Goal: Information Seeking & Learning: Find contact information

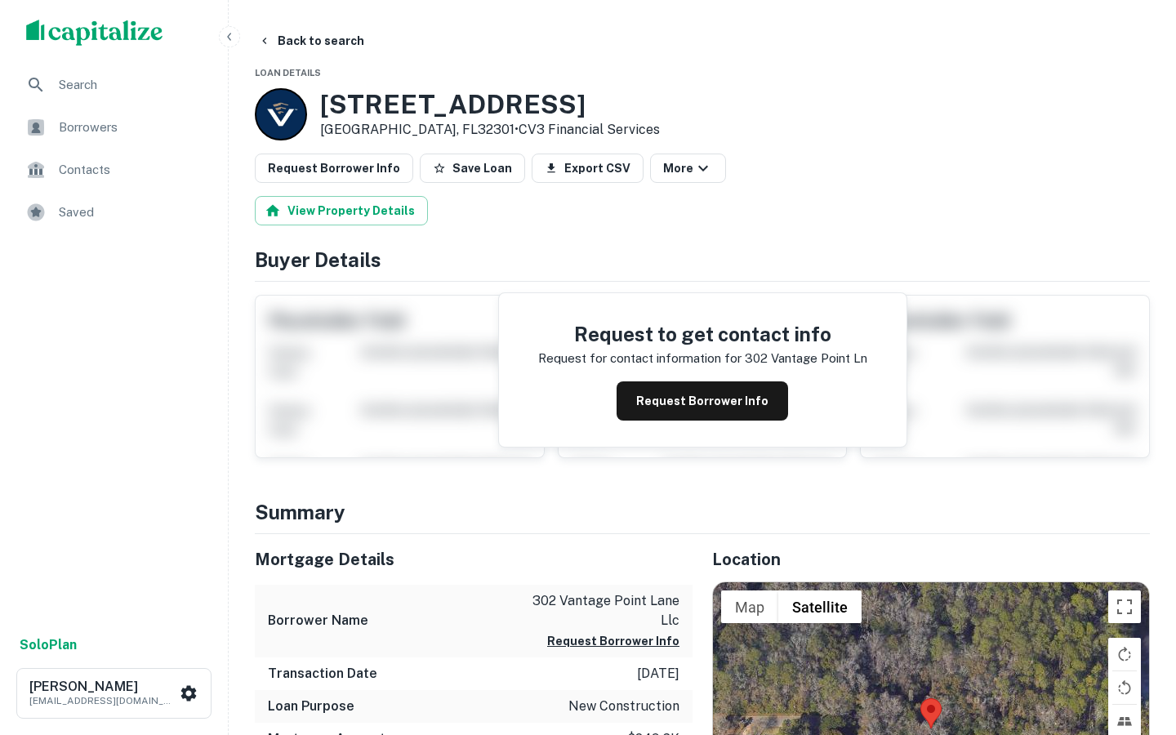
click at [105, 48] on div "scrollable content" at bounding box center [114, 32] width 228 height 65
click at [105, 34] on img "scrollable content" at bounding box center [94, 33] width 137 height 26
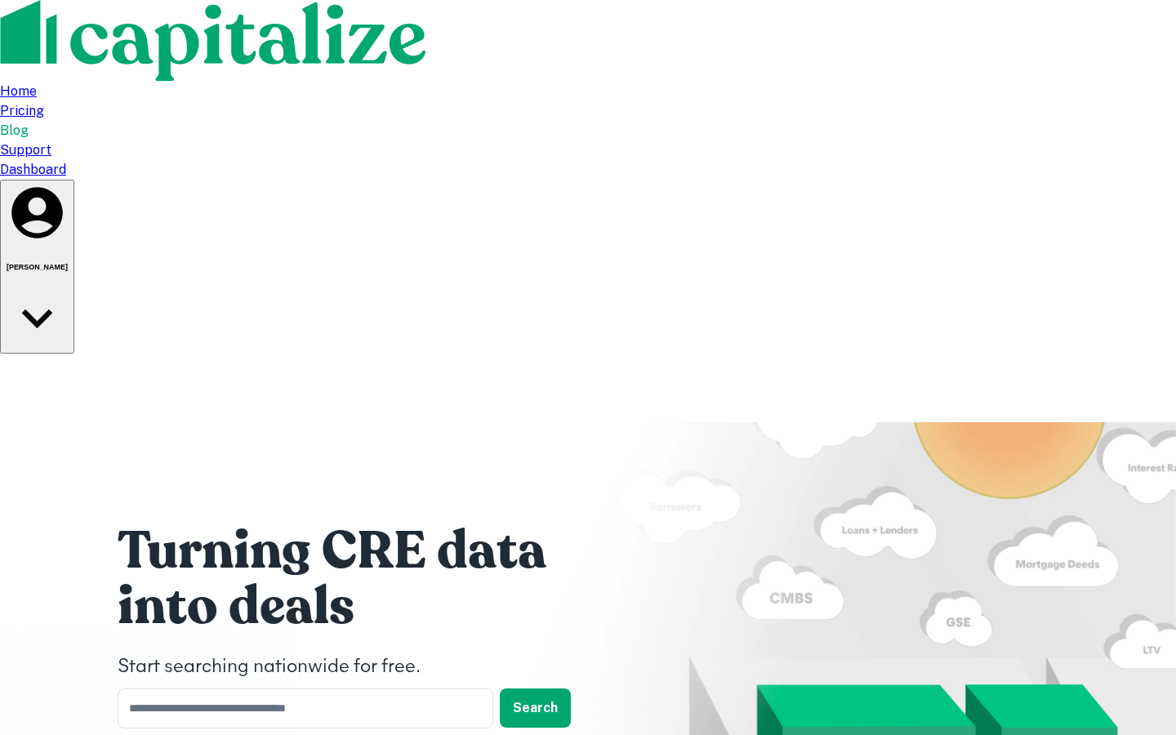
click at [993, 82] on nav "Home Pricing Blog Support Dashboard" at bounding box center [588, 131] width 1176 height 98
click at [960, 160] on div "Dashboard" at bounding box center [588, 170] width 1176 height 20
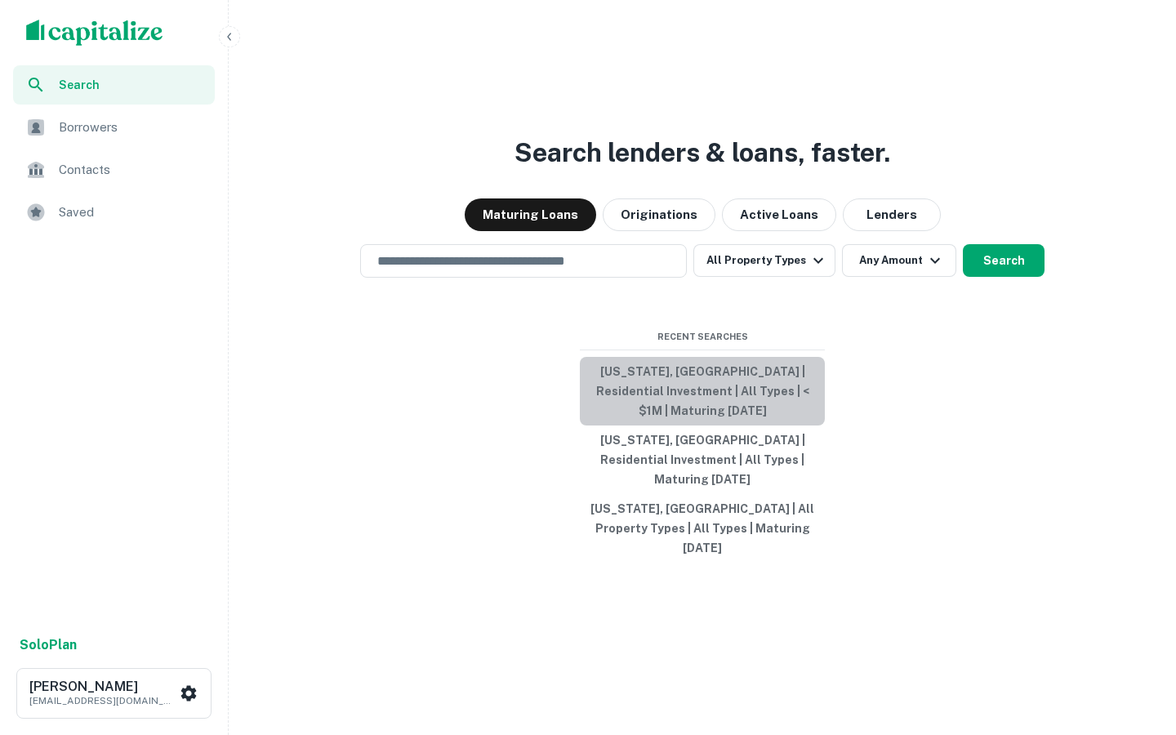
click at [690, 423] on button "Florida, USA | Residential Investment | All Types | < $1M | Maturing In 1 Year" at bounding box center [702, 391] width 245 height 69
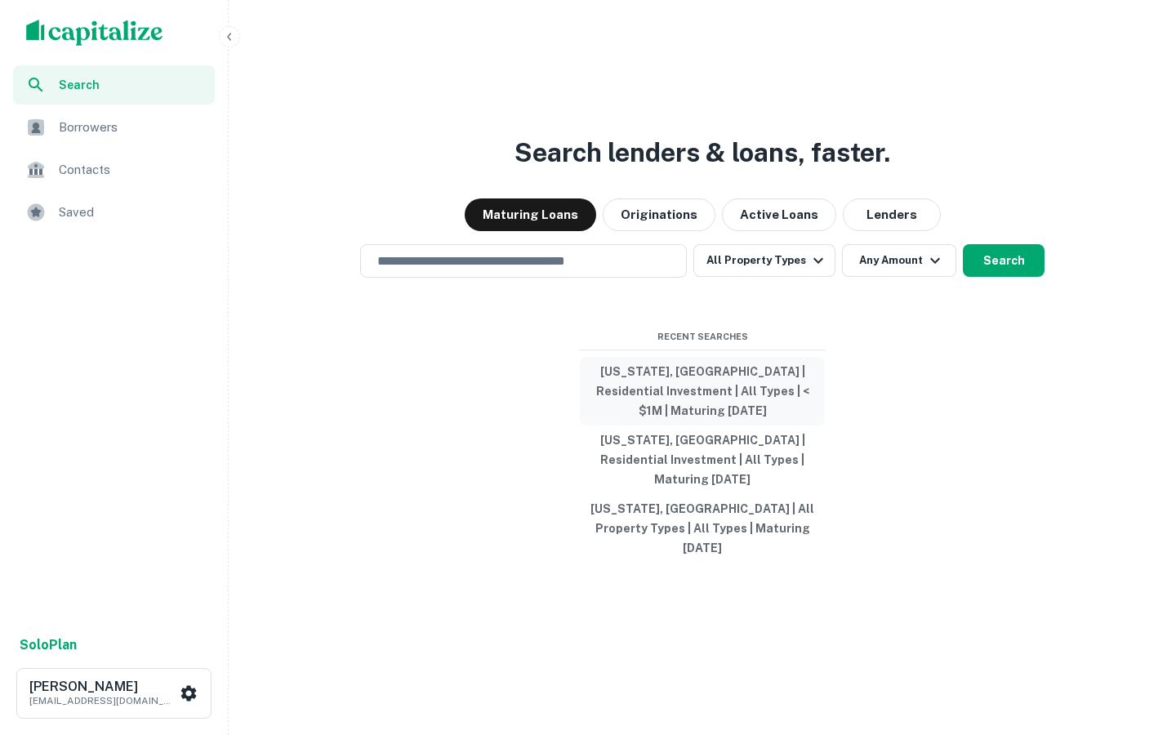
type input "**********"
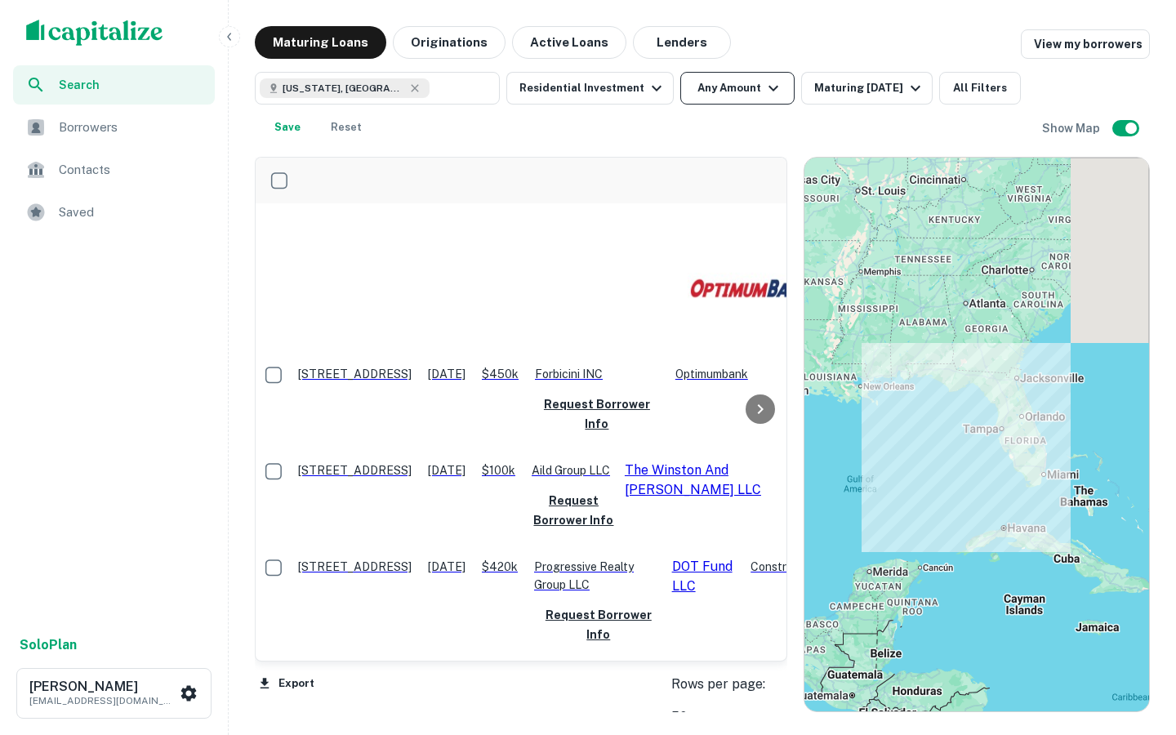
click at [719, 97] on button "Any Amount" at bounding box center [738, 88] width 114 height 33
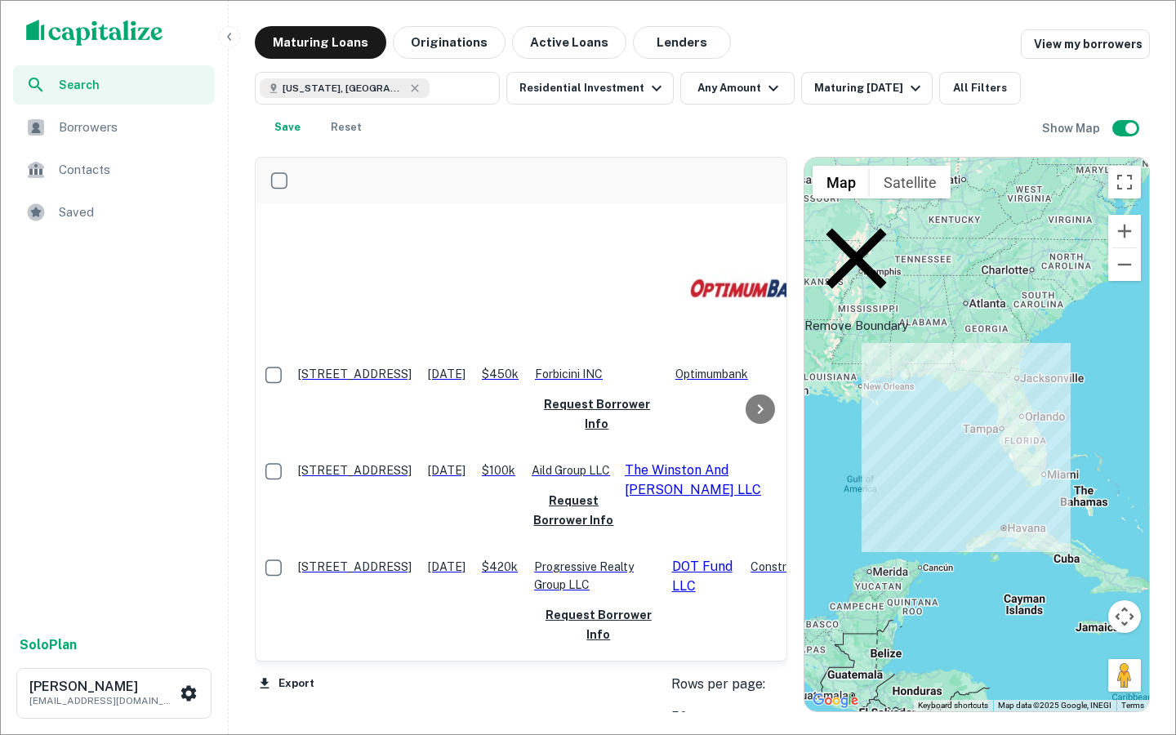
type input "*******"
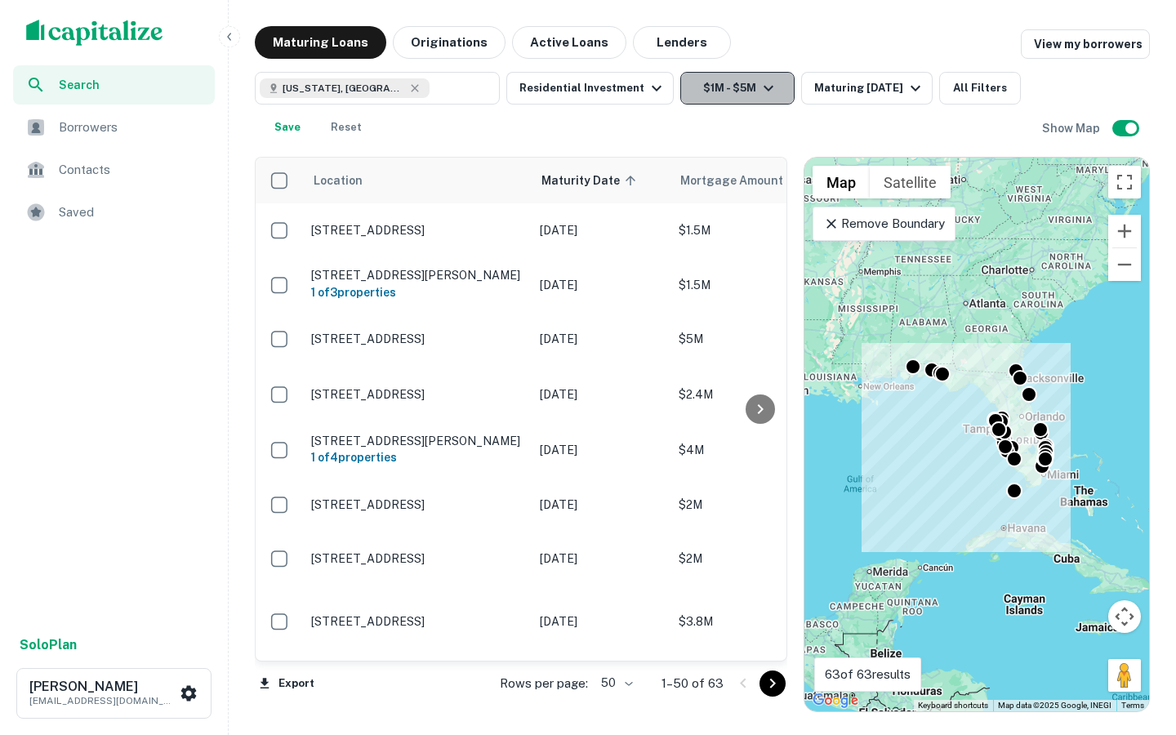
click at [765, 98] on button "$1M - $5M" at bounding box center [738, 88] width 114 height 33
type input "*"
type input "*******"
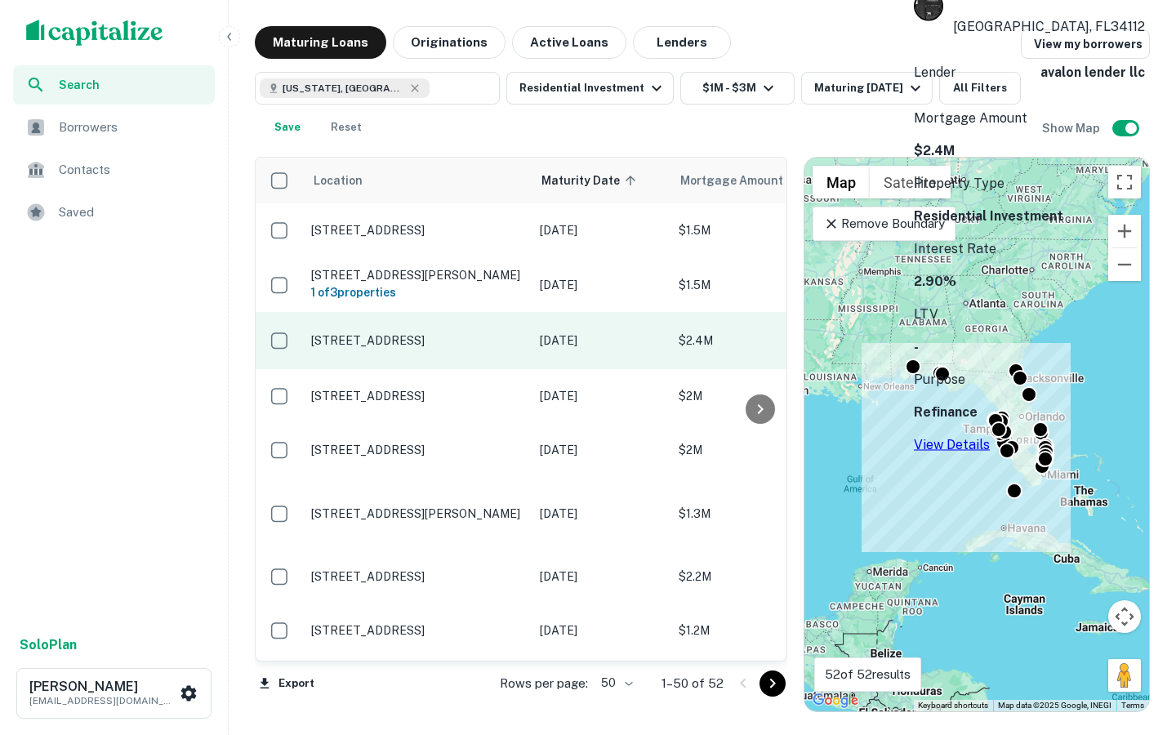
click at [484, 331] on td "4615 Verity Ln Naples, FL34112" at bounding box center [417, 340] width 229 height 57
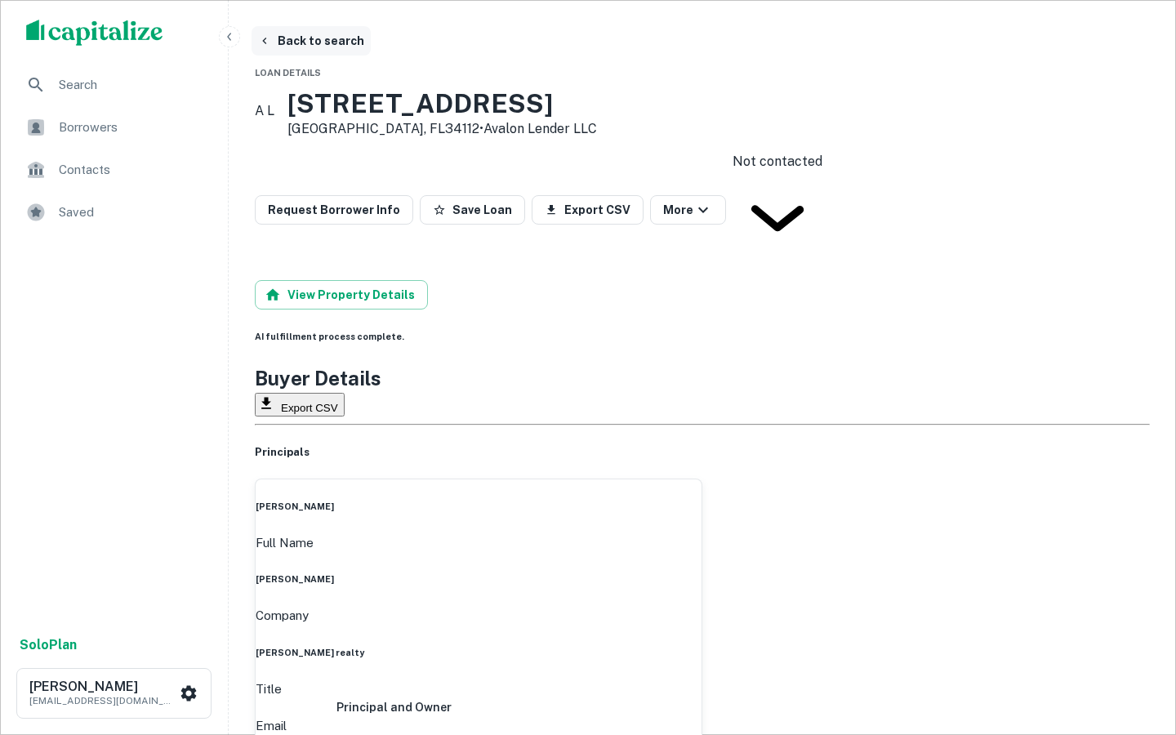
click at [269, 38] on icon "button" at bounding box center [264, 40] width 13 height 13
click at [337, 44] on button "Back to search" at bounding box center [311, 40] width 119 height 29
click at [318, 43] on button "Back to search" at bounding box center [311, 40] width 119 height 29
click at [127, 56] on div "scrollable content" at bounding box center [114, 32] width 228 height 65
click at [100, 31] on img "scrollable content" at bounding box center [94, 33] width 137 height 26
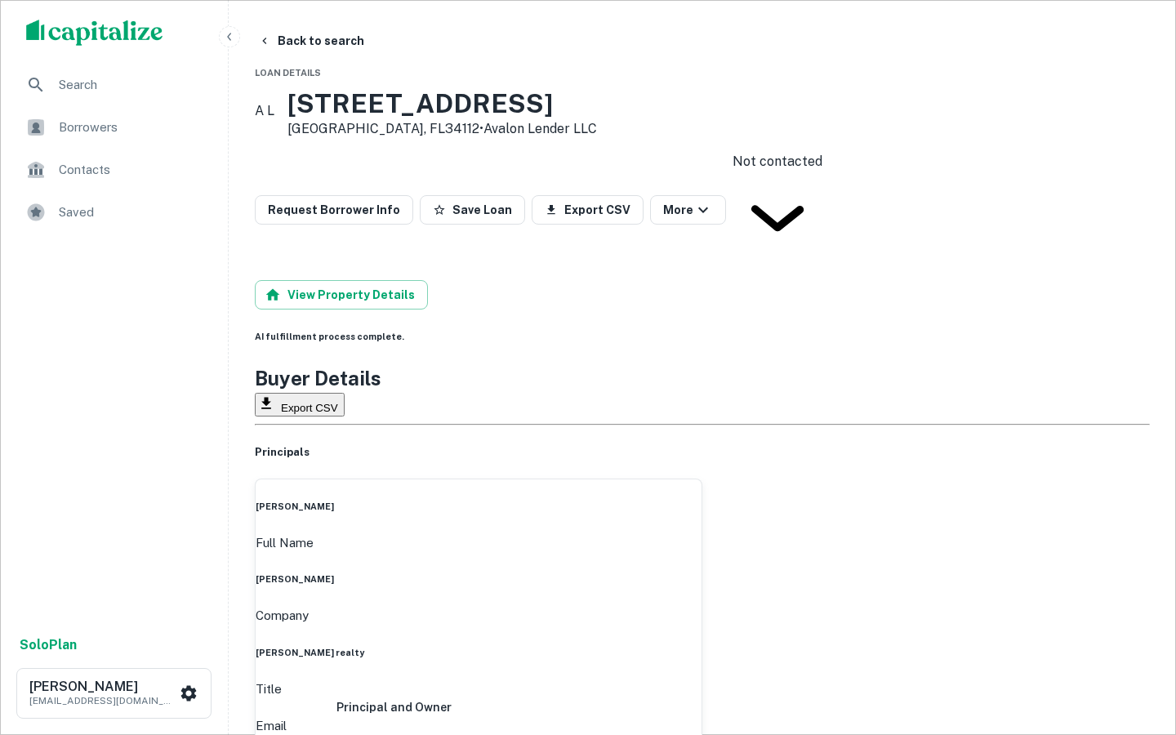
click at [224, 163] on ul "Search Borrowers Contacts Saved" at bounding box center [114, 150] width 228 height 170
click at [301, 37] on button "Back to search" at bounding box center [311, 40] width 119 height 29
click at [159, 28] on img "scrollable content" at bounding box center [94, 33] width 137 height 26
click at [142, 40] on img "scrollable content" at bounding box center [94, 33] width 137 height 26
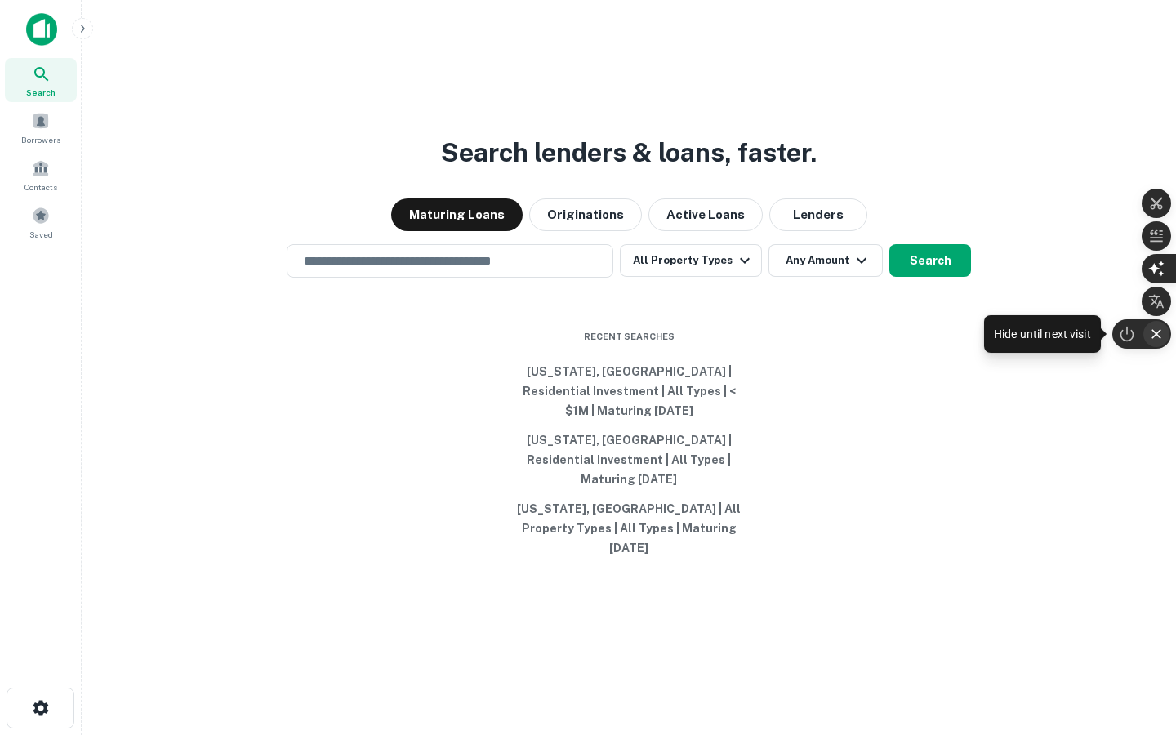
click at [1162, 335] on icon "button" at bounding box center [1157, 334] width 16 height 16
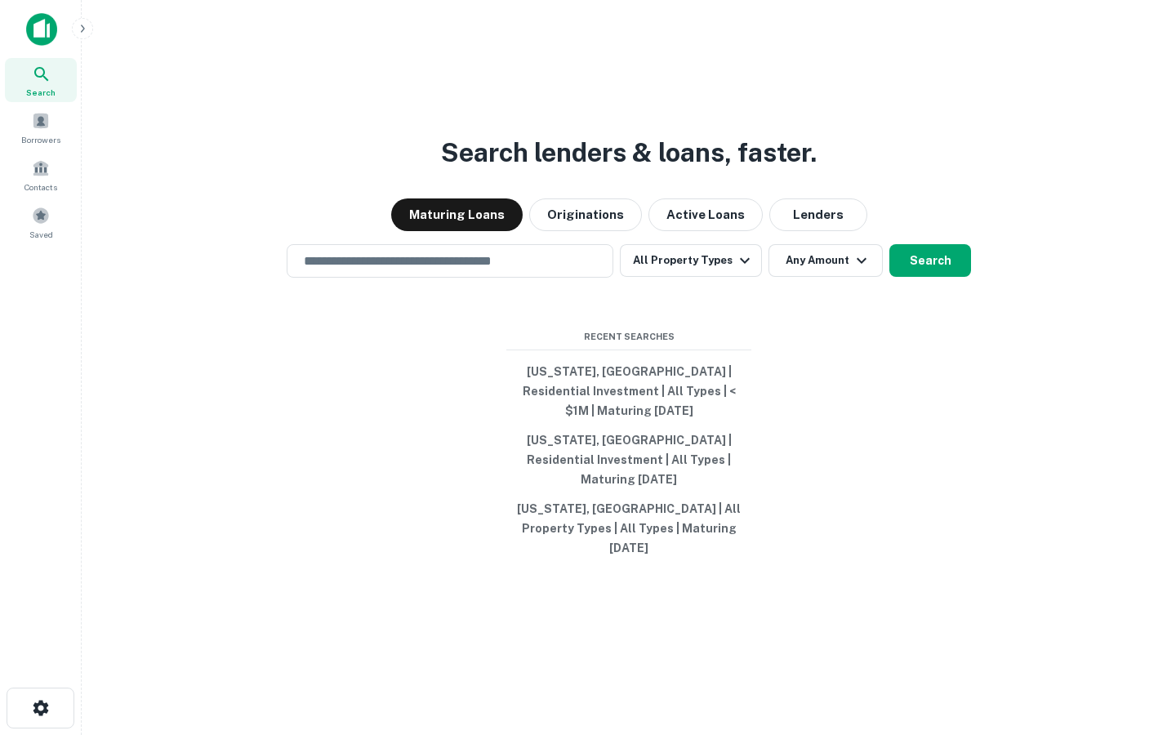
click at [0, 734] on div at bounding box center [0, 735] width 0 height 0
click at [461, 270] on input "text" at bounding box center [450, 261] width 312 height 19
type input "**********"
click at [717, 277] on button "All Property Types" at bounding box center [691, 260] width 142 height 33
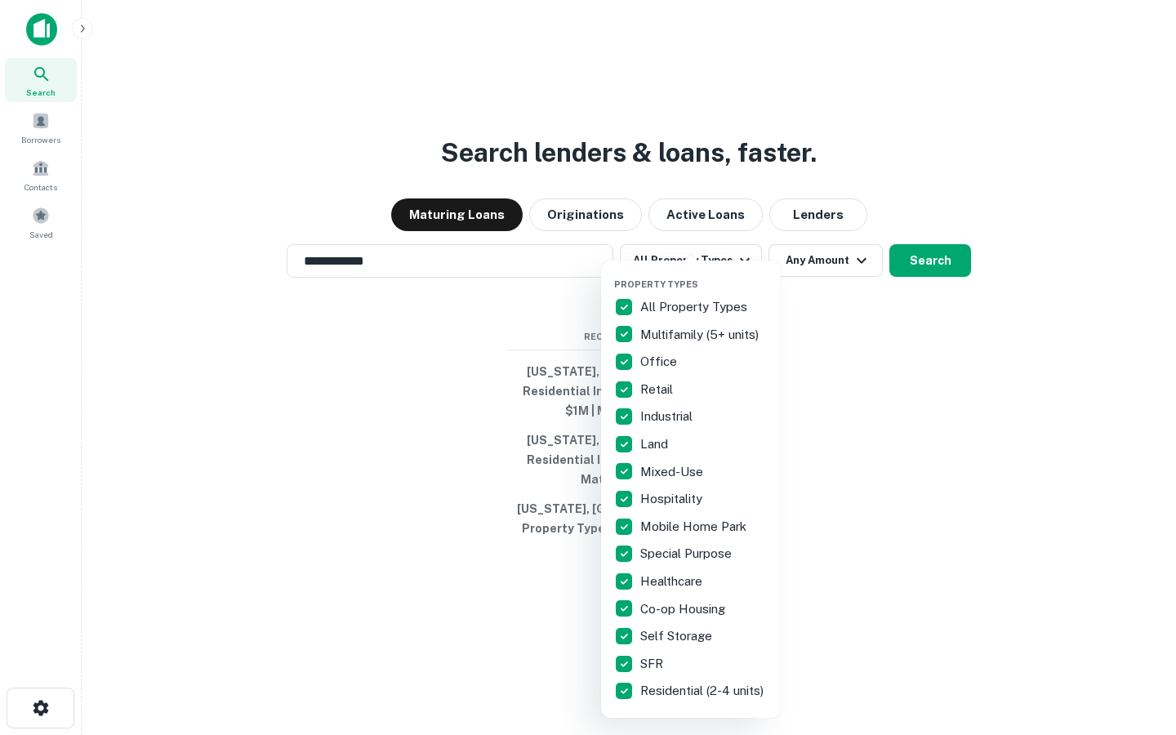
click at [713, 306] on p "All Property Types" at bounding box center [696, 307] width 110 height 20
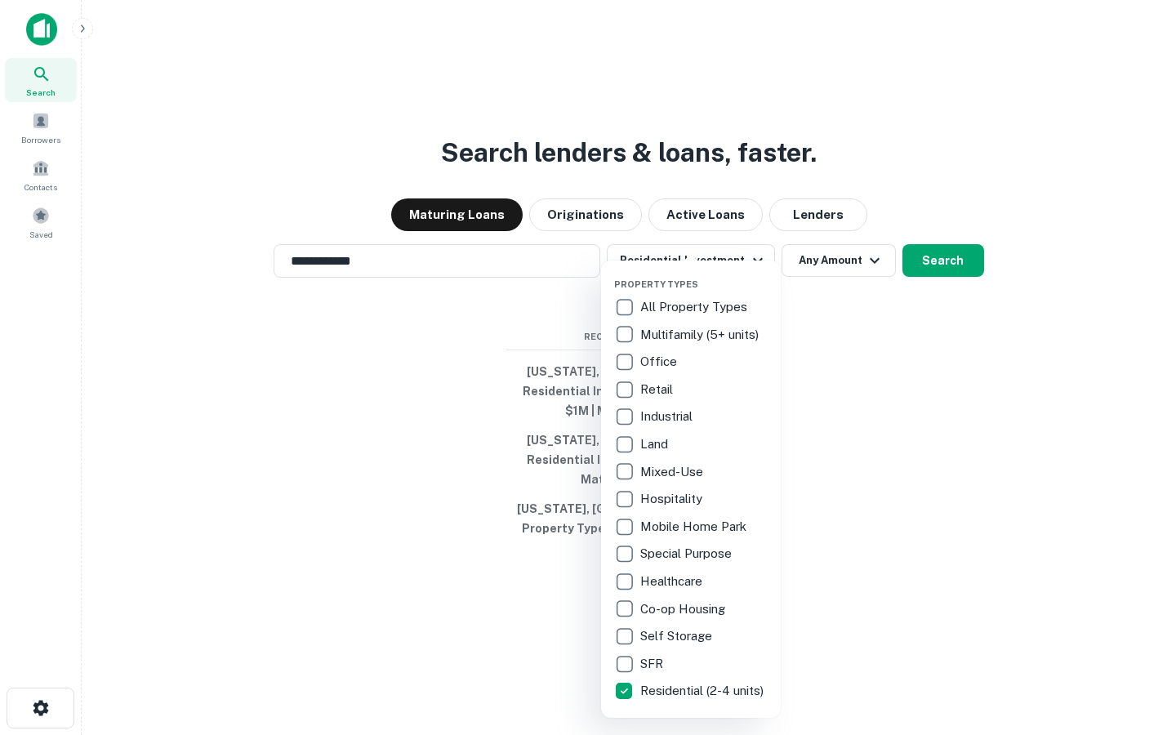
click at [946, 240] on div at bounding box center [588, 367] width 1176 height 735
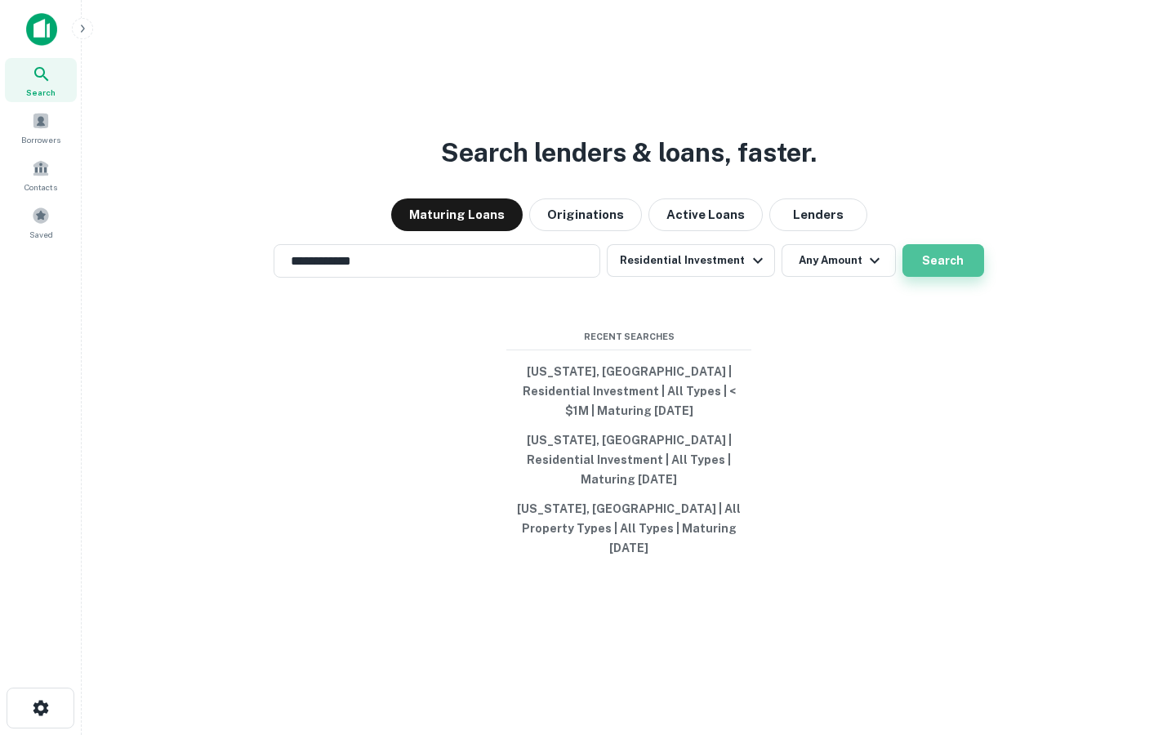
click at [933, 277] on button "Search" at bounding box center [944, 260] width 82 height 33
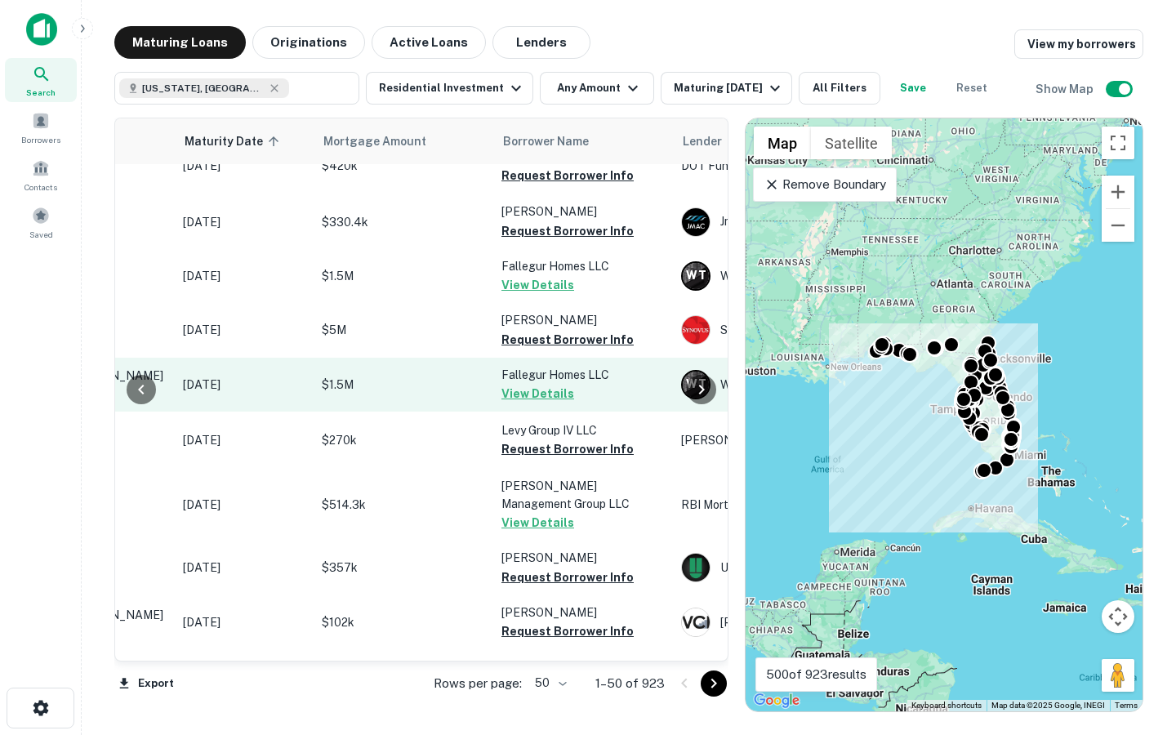
scroll to position [138, 216]
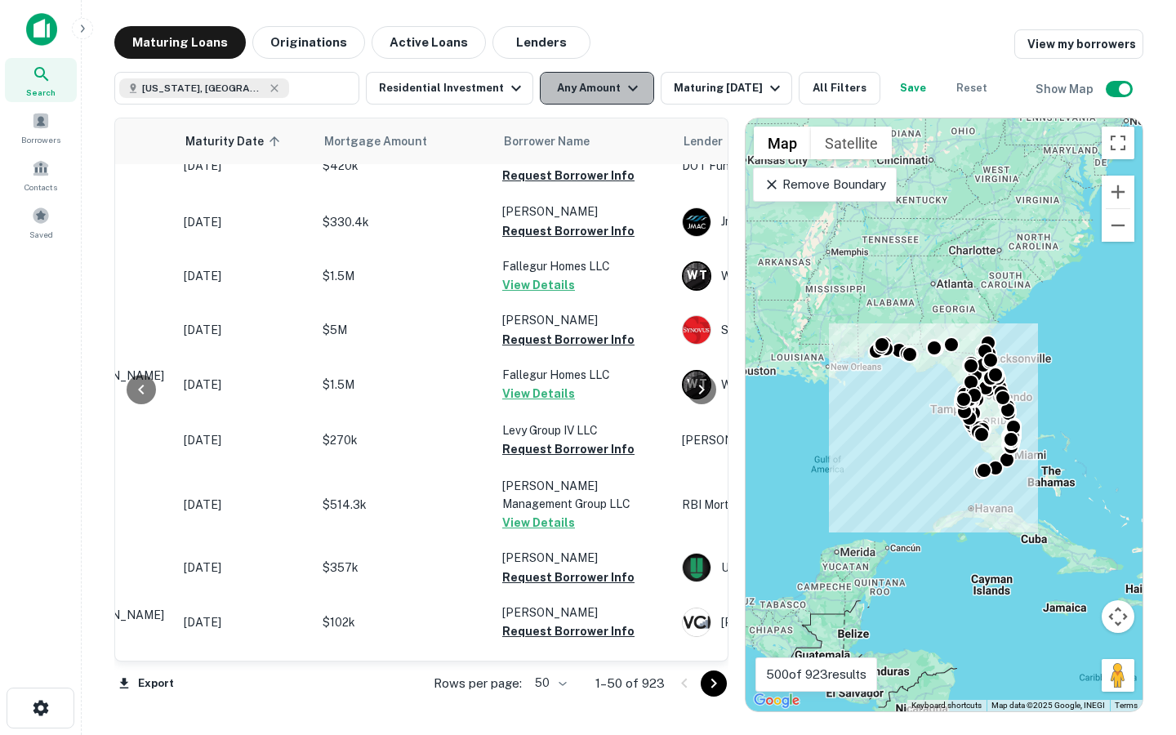
click at [561, 90] on button "Any Amount" at bounding box center [597, 88] width 114 height 33
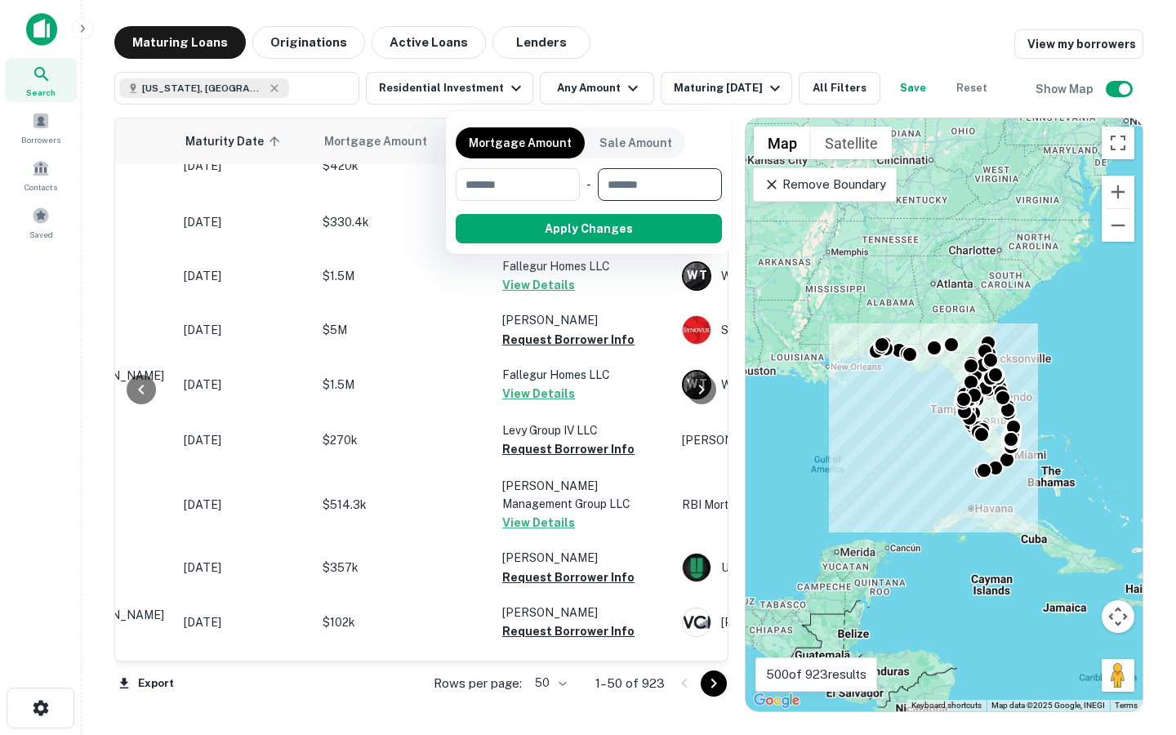
click at [636, 174] on input "number" at bounding box center [654, 184] width 113 height 33
type input "*******"
click at [580, 181] on div "-" at bounding box center [580, 184] width 5 height 33
click at [529, 181] on input "number" at bounding box center [508, 184] width 104 height 33
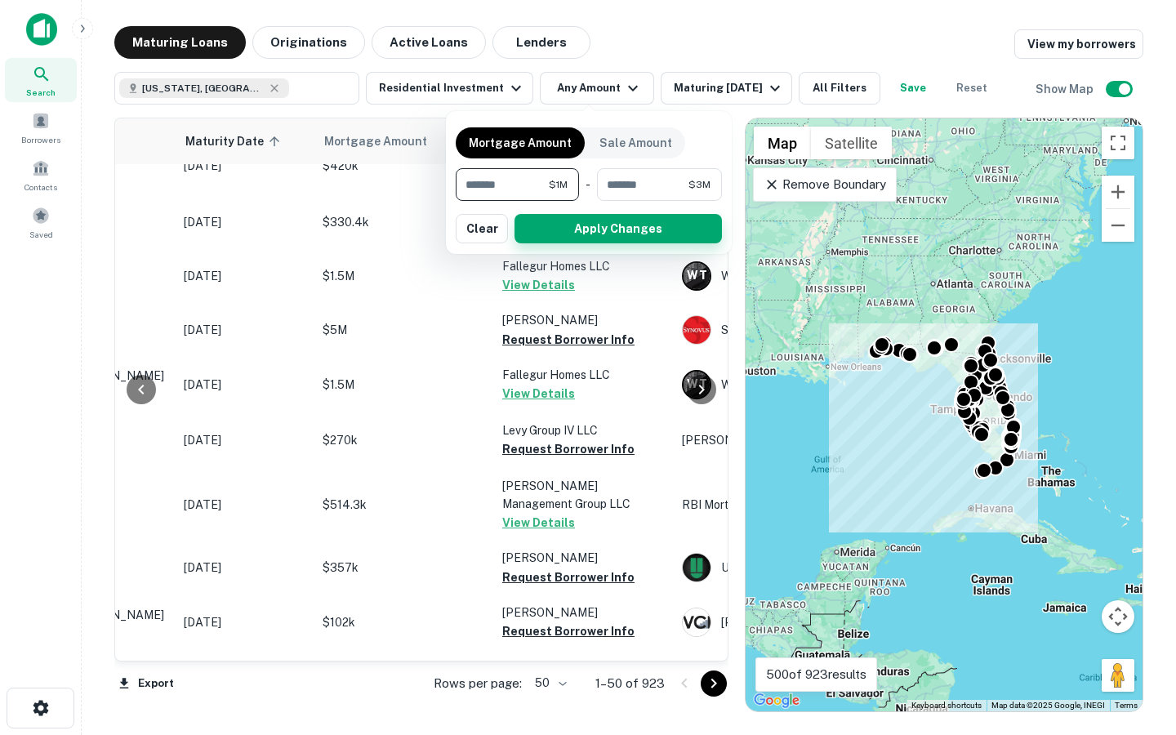
type input "*******"
click at [620, 225] on button "Apply Changes" at bounding box center [619, 228] width 208 height 29
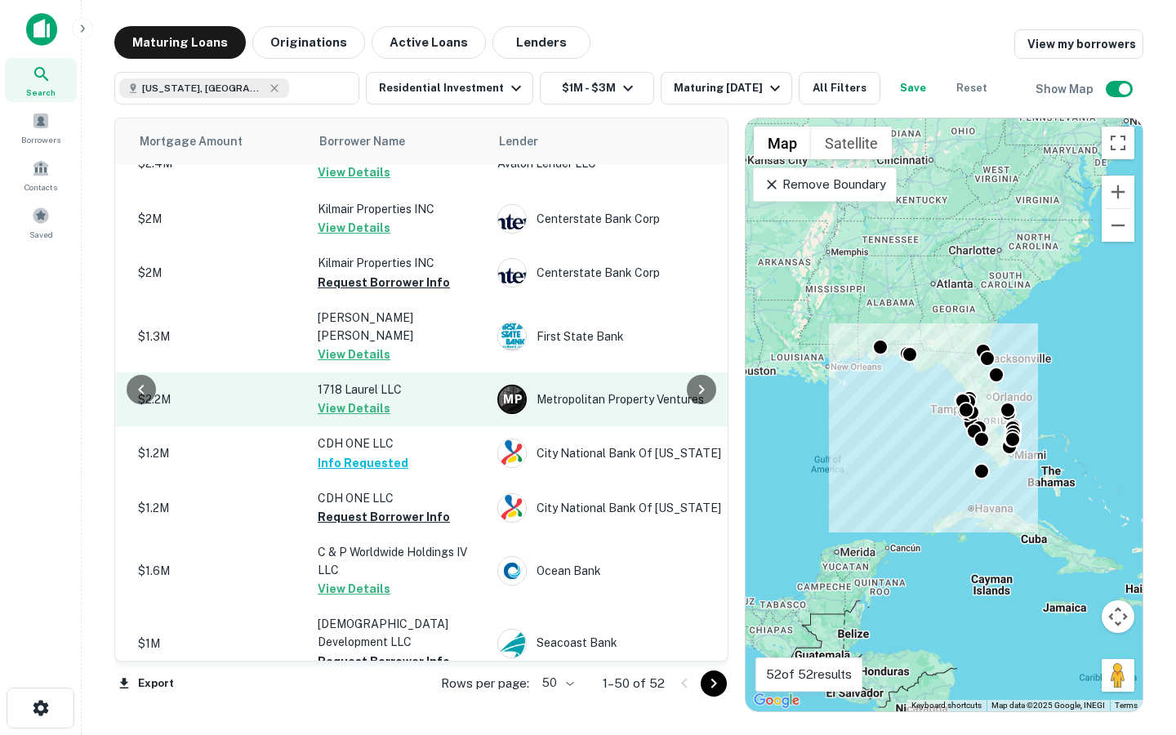
scroll to position [138, 450]
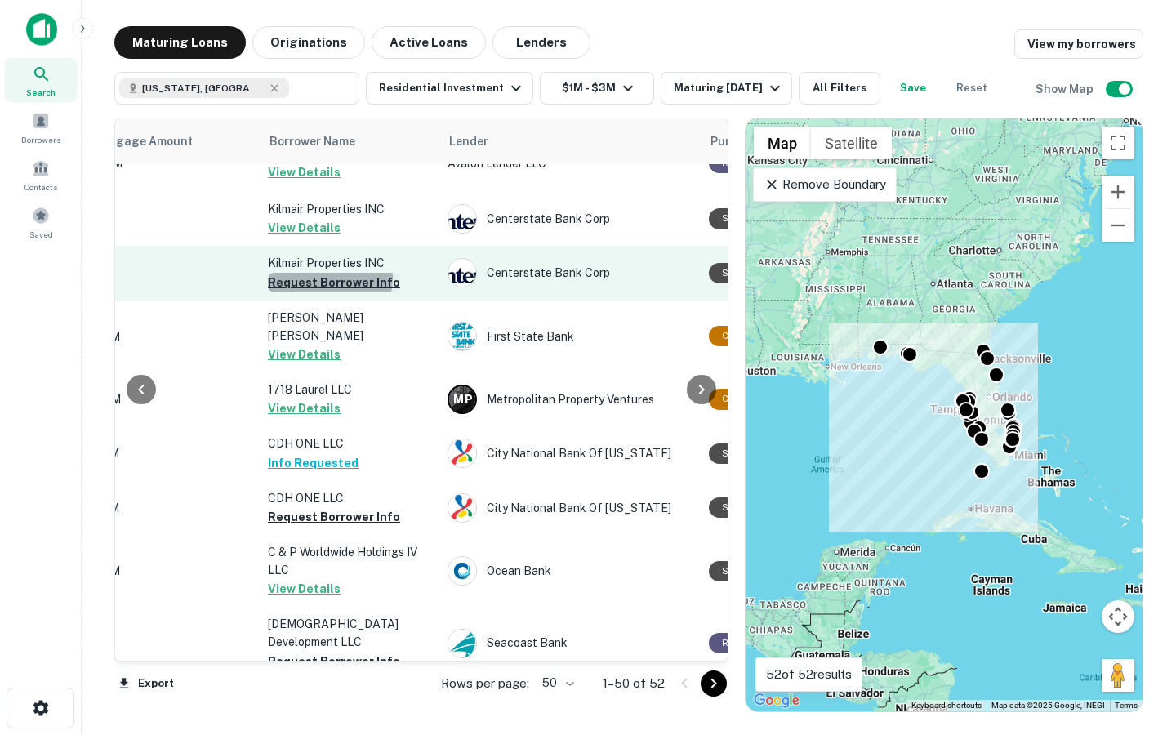
click at [314, 288] on button "Request Borrower Info" at bounding box center [334, 283] width 132 height 20
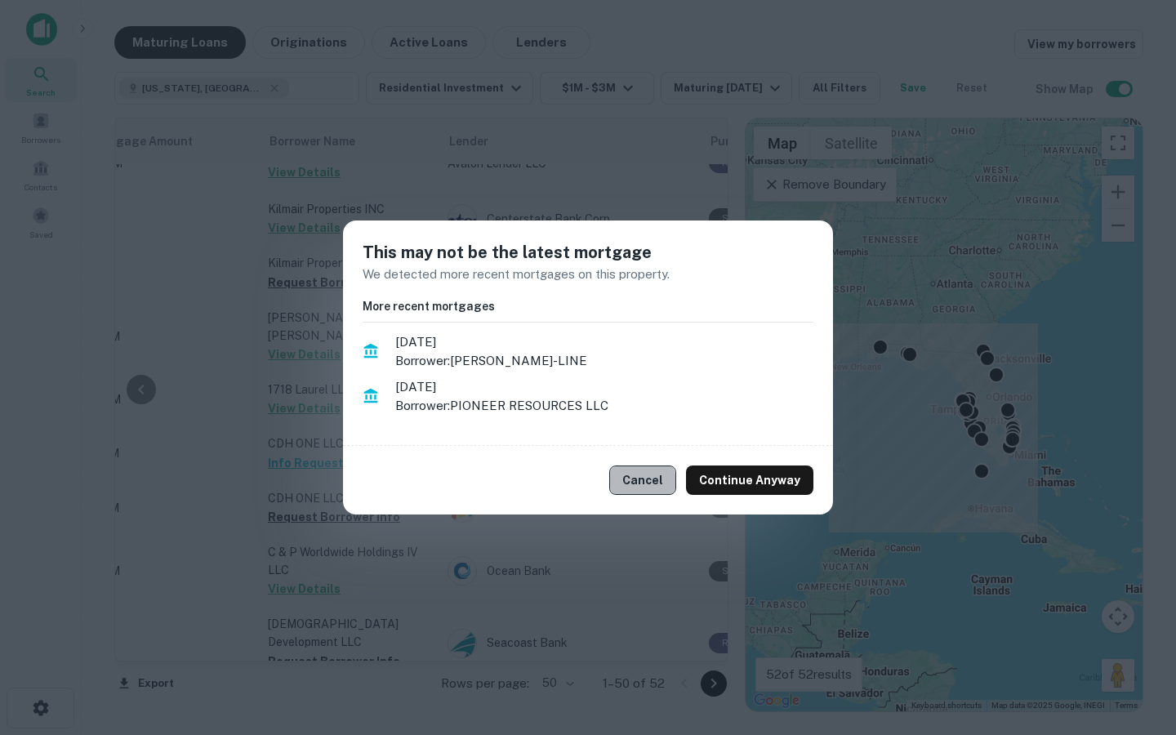
click at [634, 484] on button "Cancel" at bounding box center [642, 480] width 67 height 29
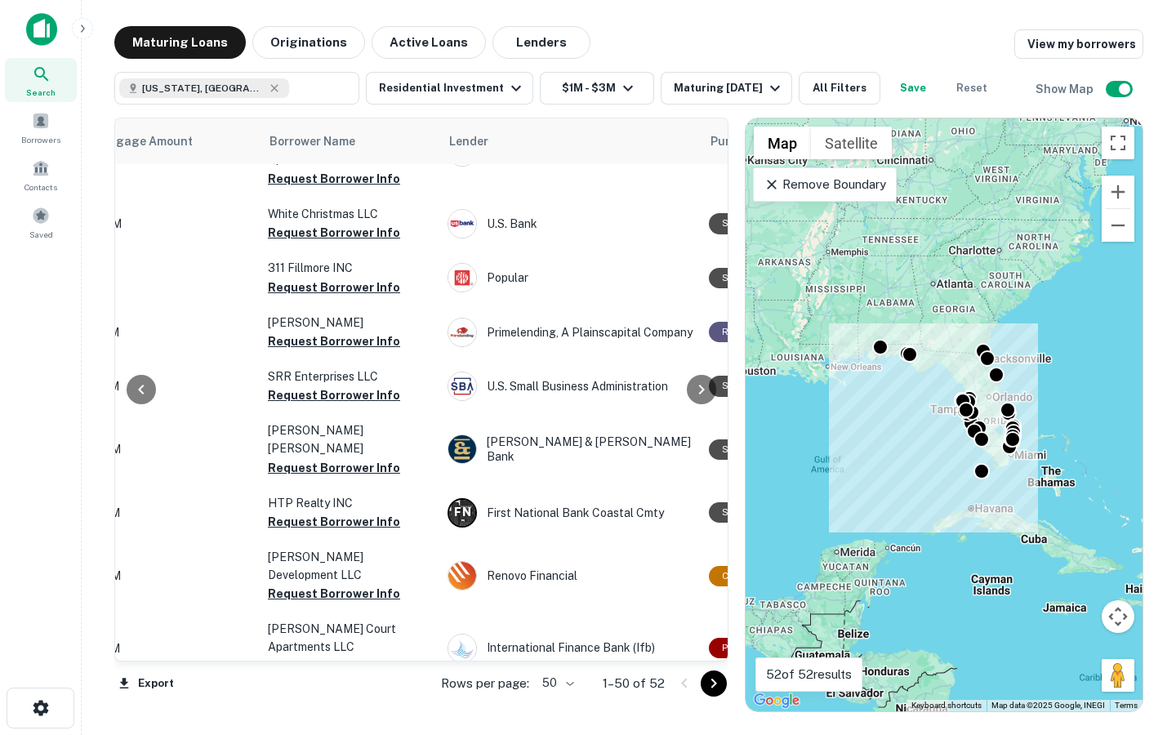
scroll to position [1273, 450]
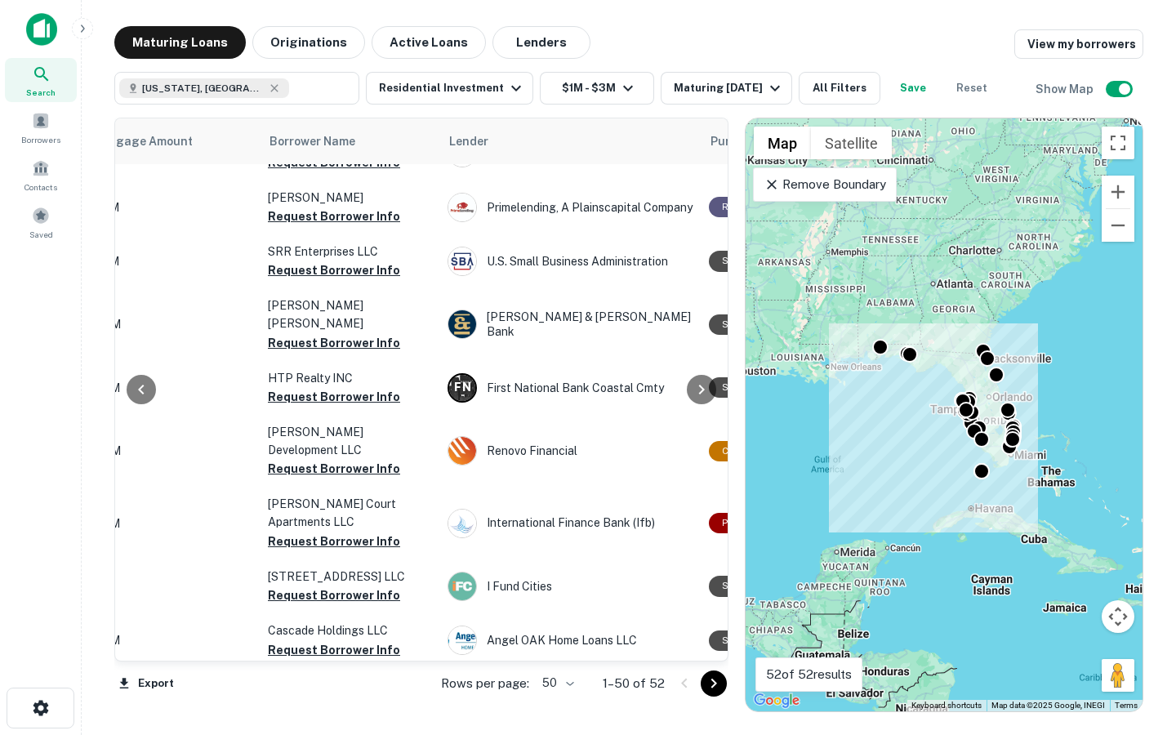
drag, startPoint x: 704, startPoint y: 682, endPoint x: 500, endPoint y: 681, distance: 204.3
click at [501, 680] on div "Rows per page: 50 ** 1–50 of 52" at bounding box center [575, 684] width 307 height 44
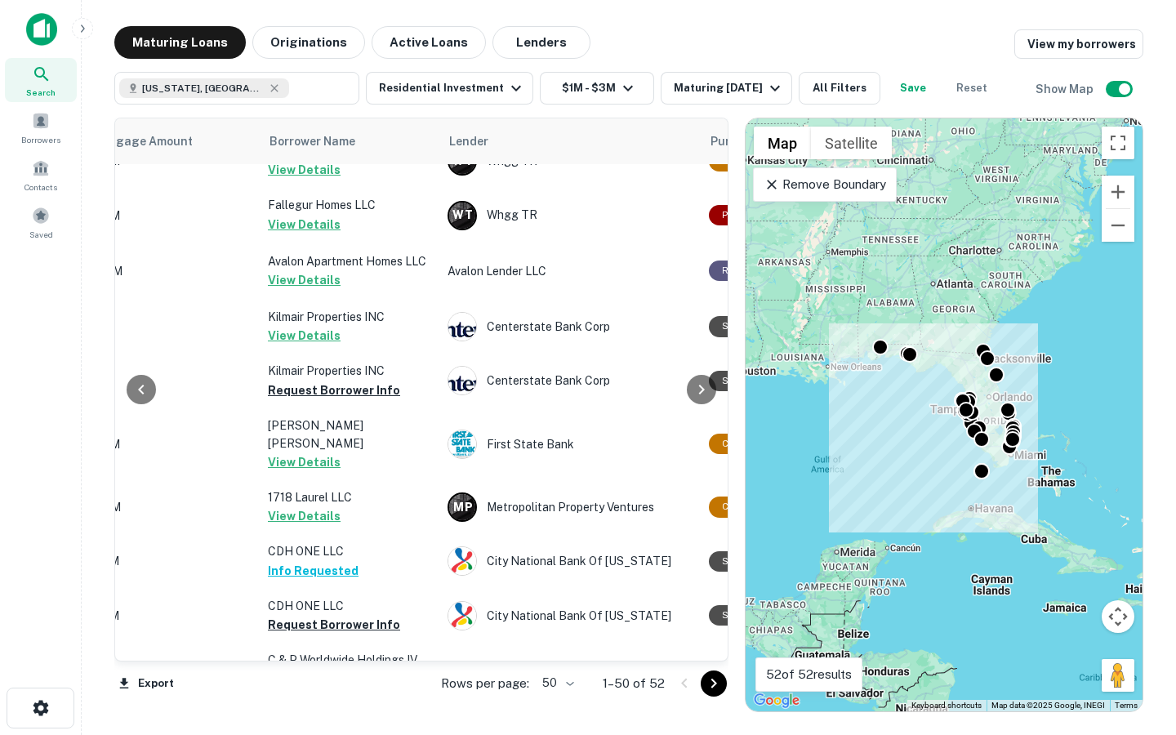
scroll to position [0, 450]
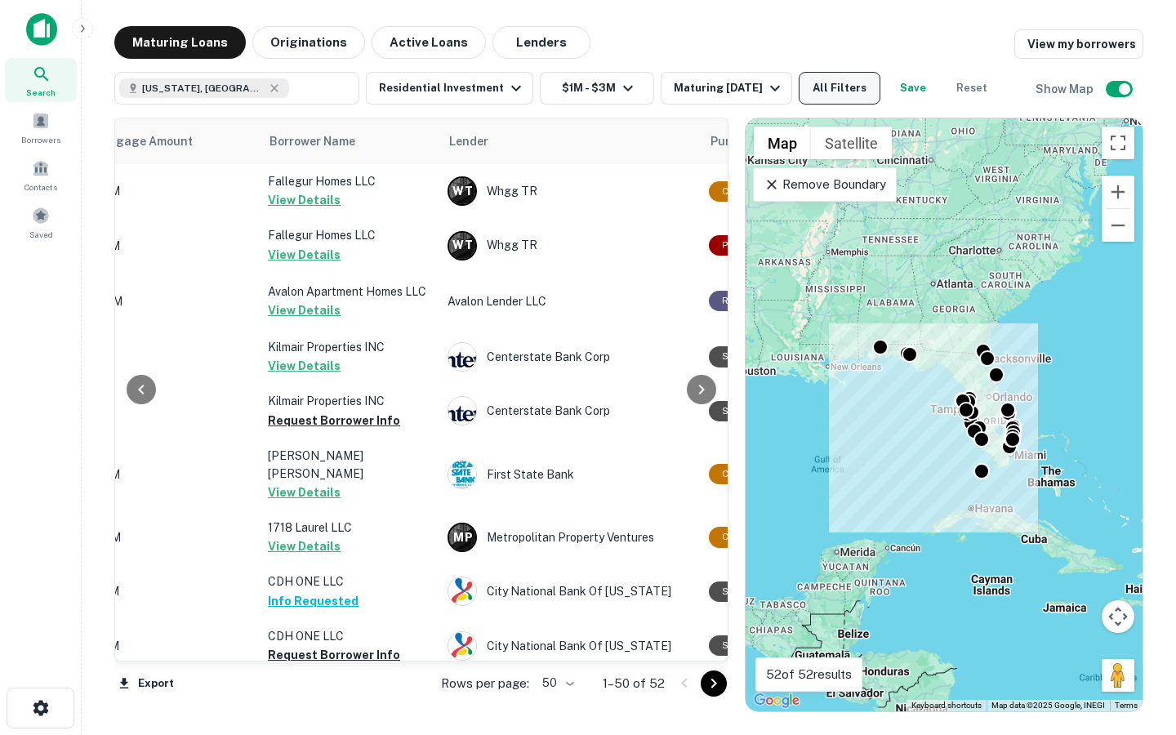
click at [850, 92] on button "All Filters" at bounding box center [840, 88] width 82 height 33
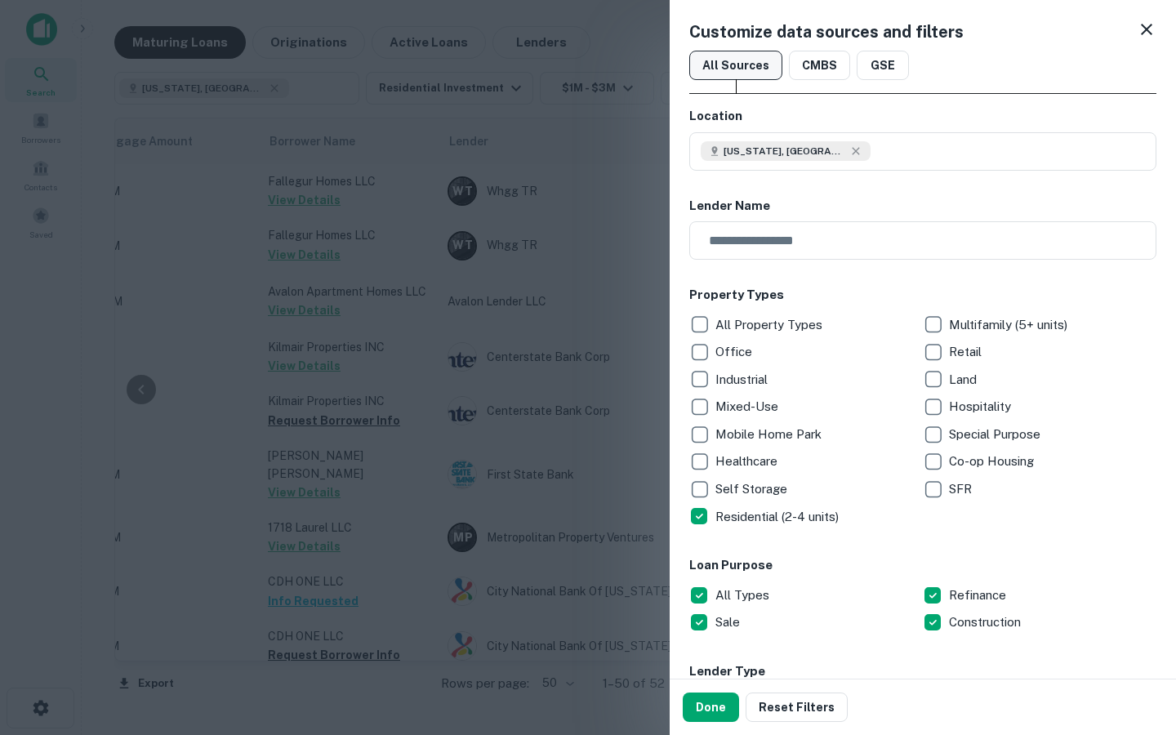
click at [755, 65] on button "All Sources" at bounding box center [736, 65] width 93 height 29
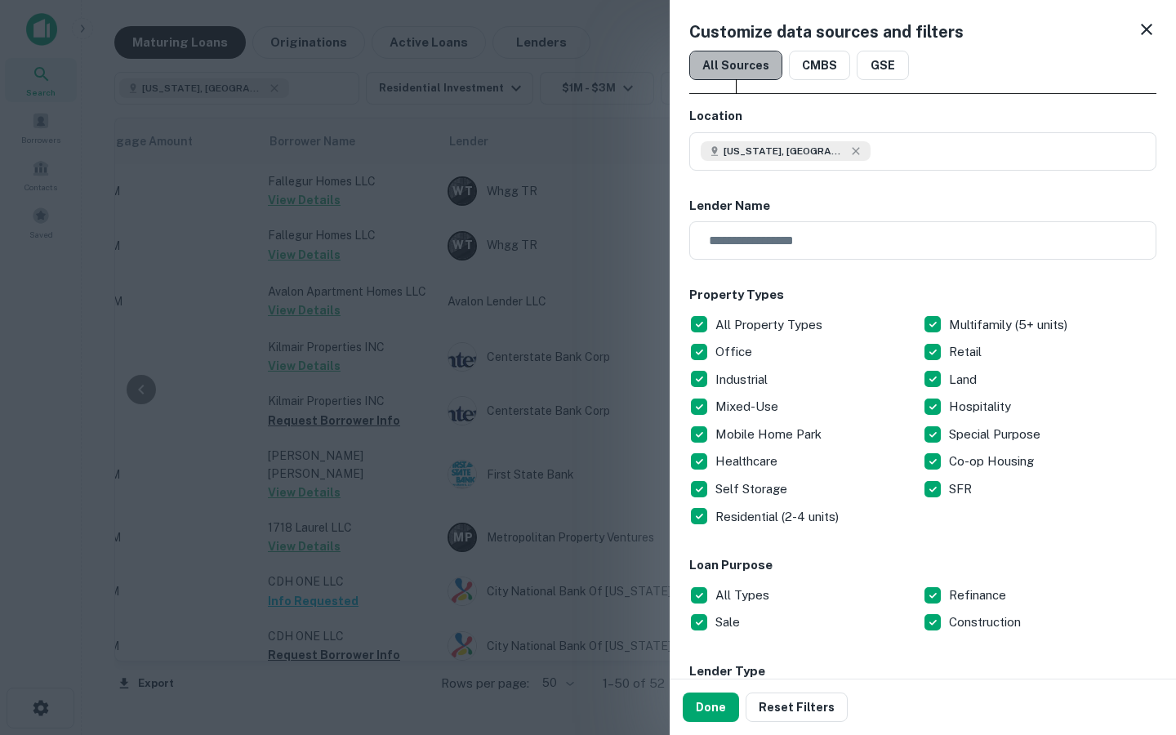
click at [755, 64] on button "All Sources" at bounding box center [736, 65] width 93 height 29
click at [806, 74] on button "CMBS" at bounding box center [819, 65] width 61 height 29
click at [875, 73] on button "GSE" at bounding box center [883, 65] width 52 height 29
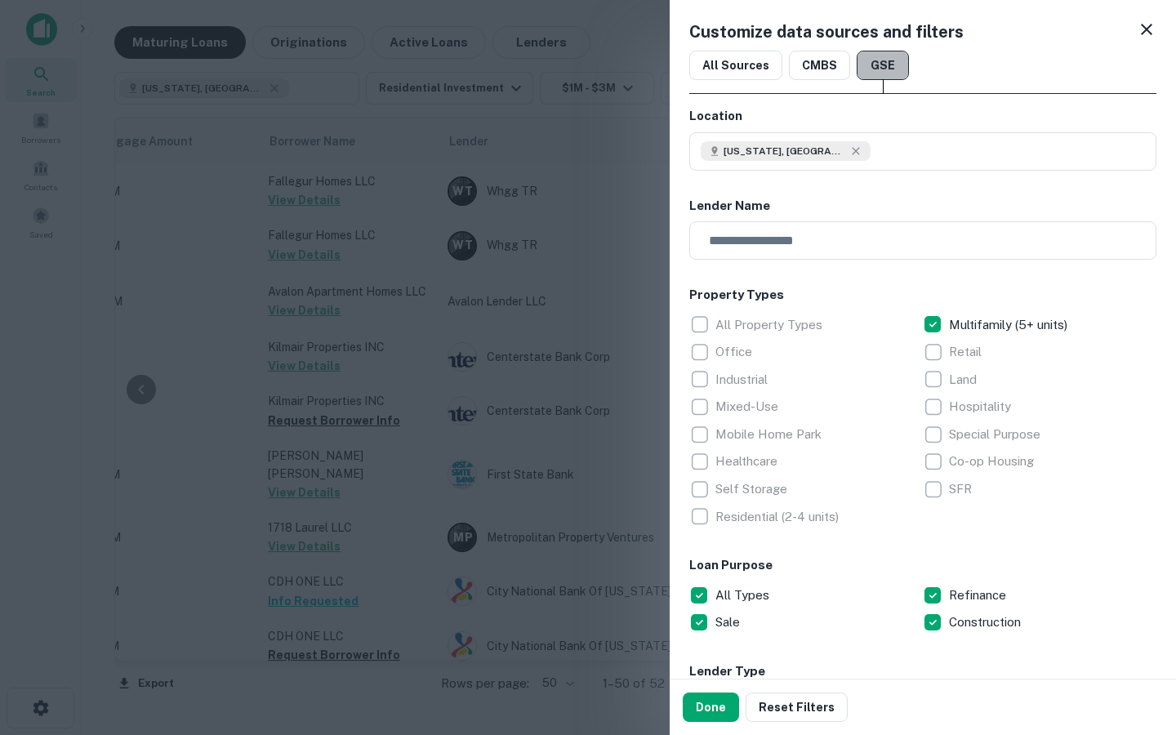
click at [875, 74] on button "GSE" at bounding box center [883, 65] width 52 height 29
click at [828, 73] on button "CMBS" at bounding box center [819, 65] width 61 height 29
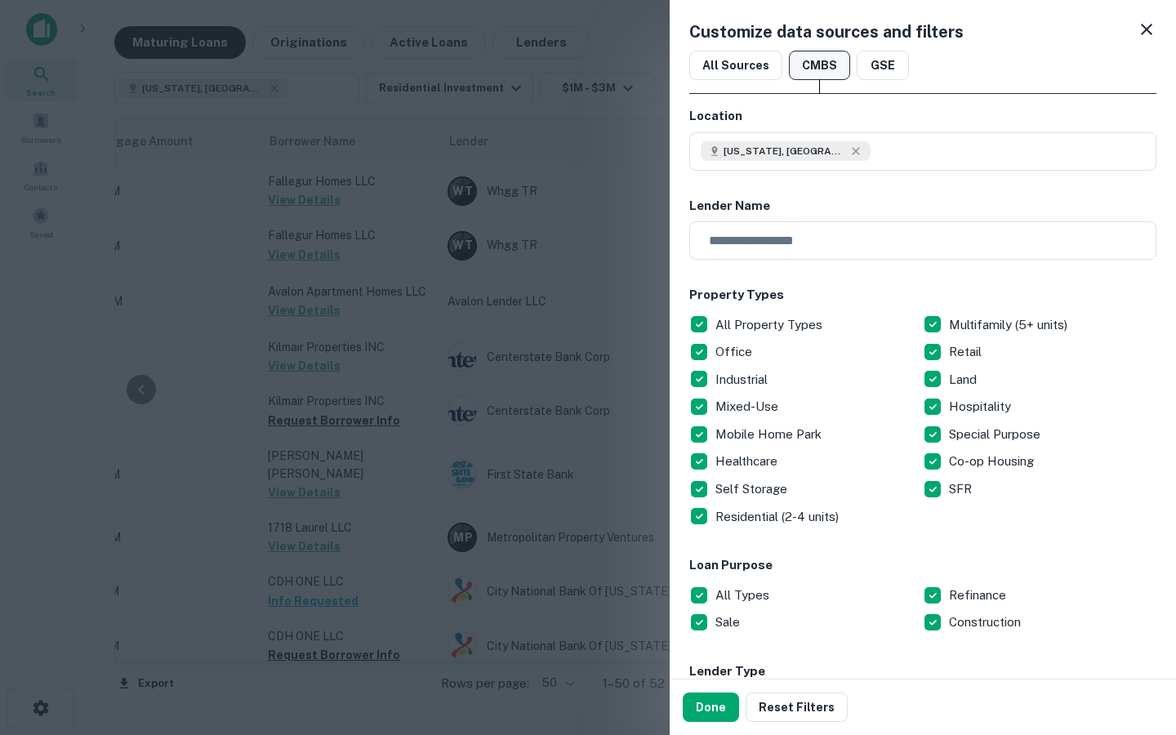
click at [828, 72] on button "CMBS" at bounding box center [819, 65] width 61 height 29
click at [735, 69] on button "All Sources" at bounding box center [736, 65] width 93 height 29
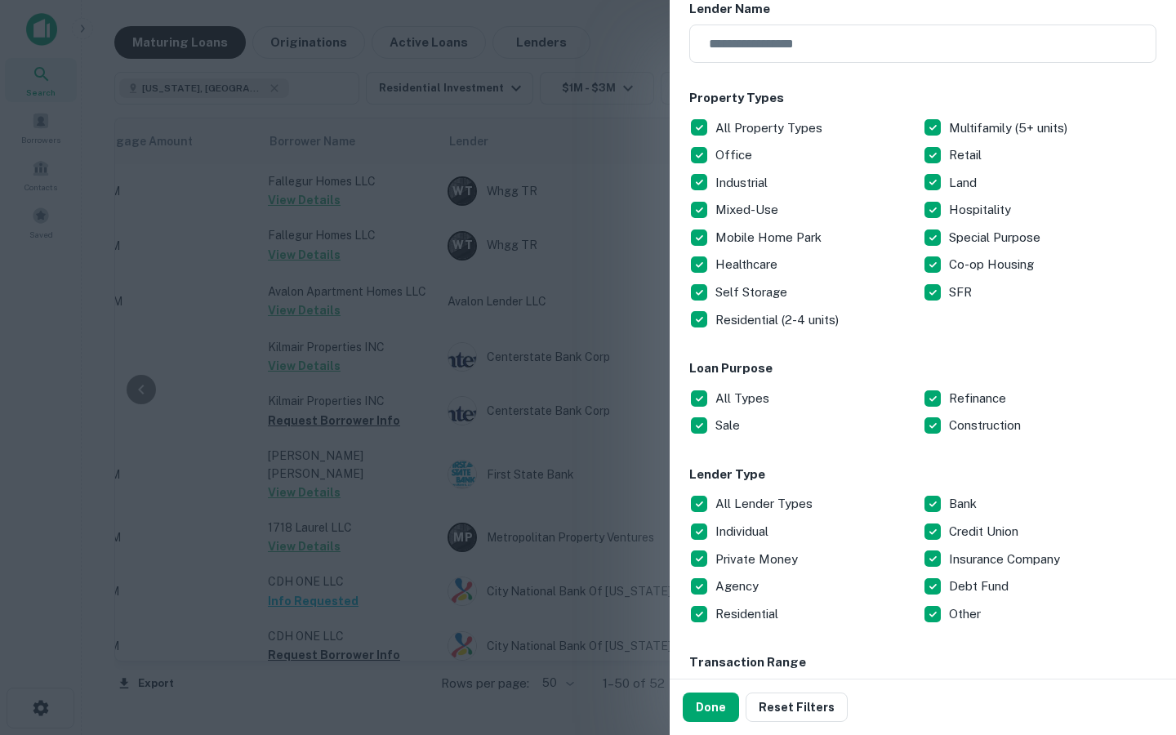
scroll to position [0, 0]
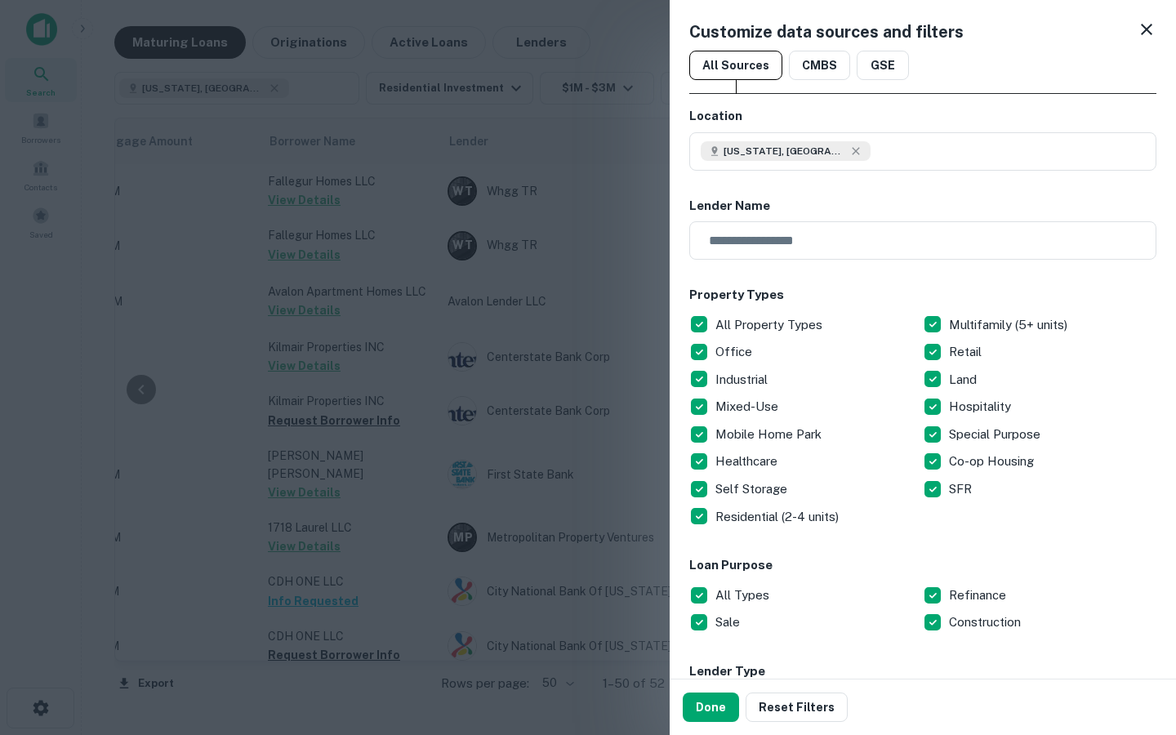
click at [408, 540] on div at bounding box center [588, 367] width 1176 height 735
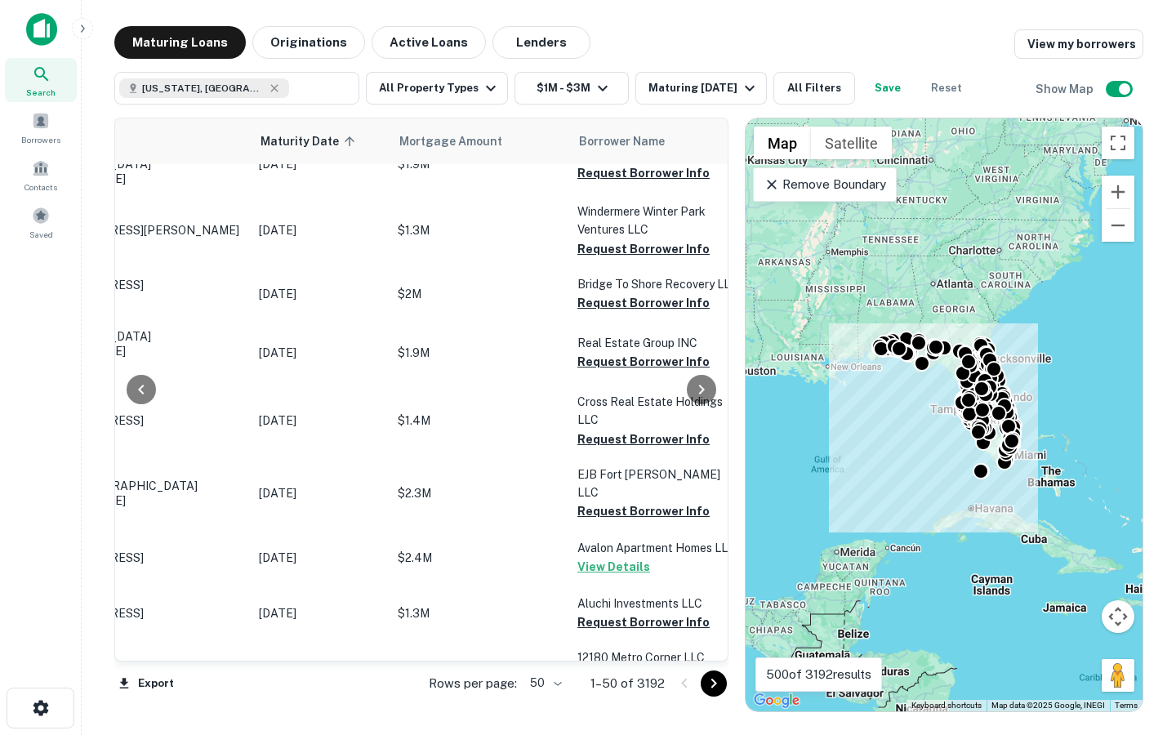
scroll to position [2413, 142]
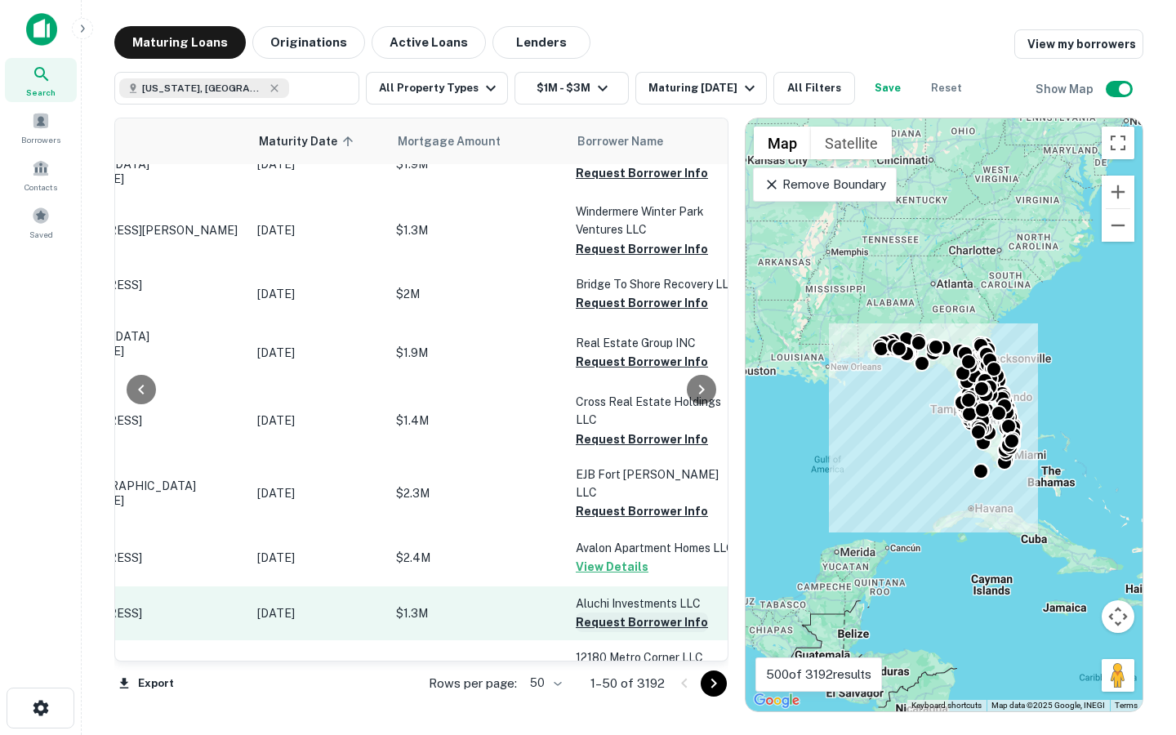
click at [637, 613] on button "Request Borrower Info" at bounding box center [642, 623] width 132 height 20
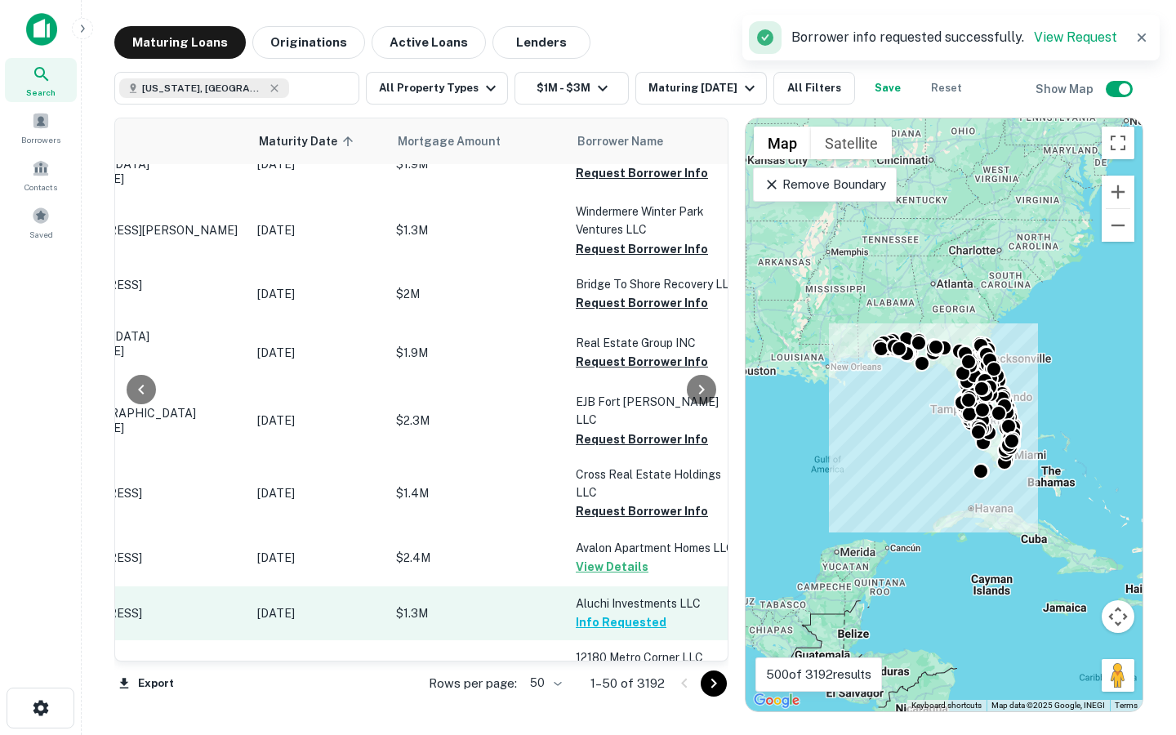
click at [498, 605] on p "$1.3M" at bounding box center [477, 614] width 163 height 18
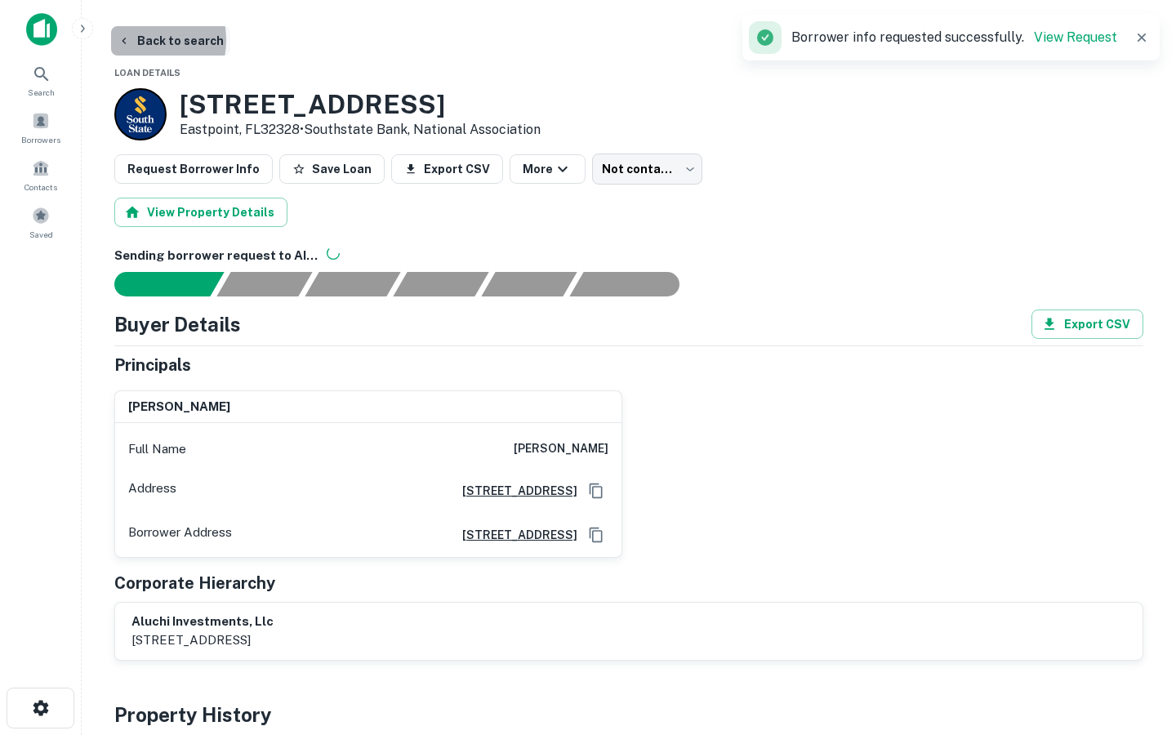
click at [133, 40] on button "Back to search" at bounding box center [170, 40] width 119 height 29
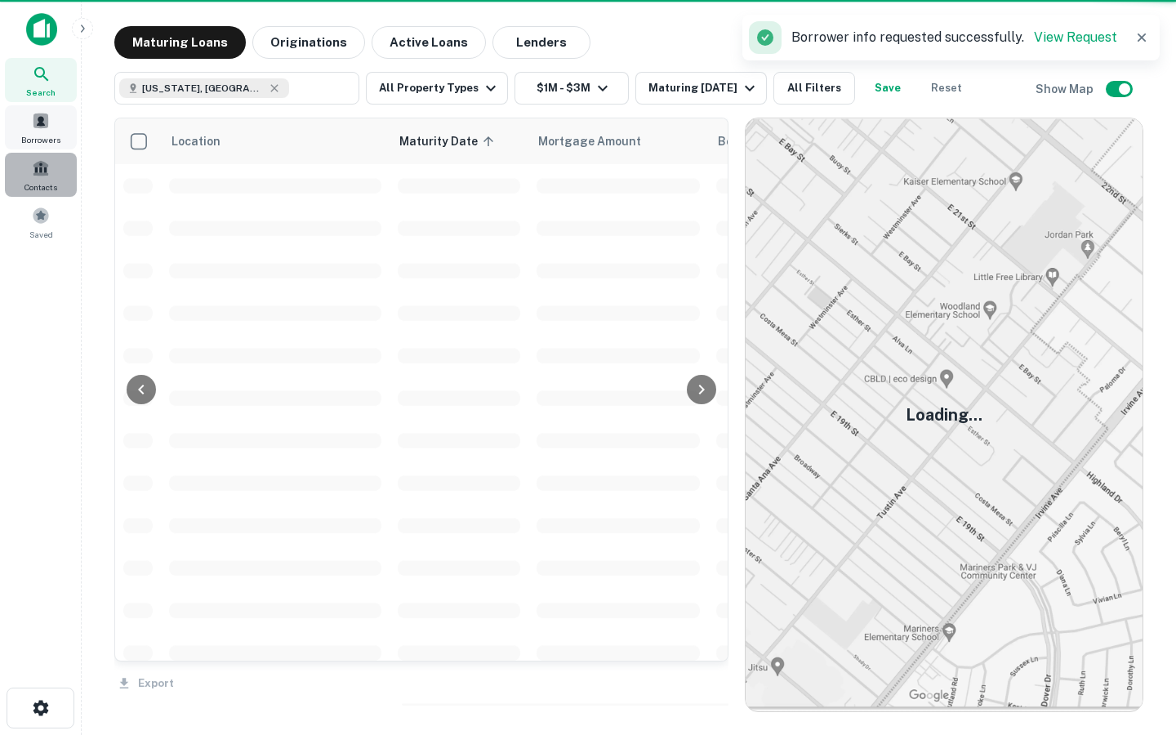
click at [26, 164] on div "Contacts" at bounding box center [41, 175] width 72 height 44
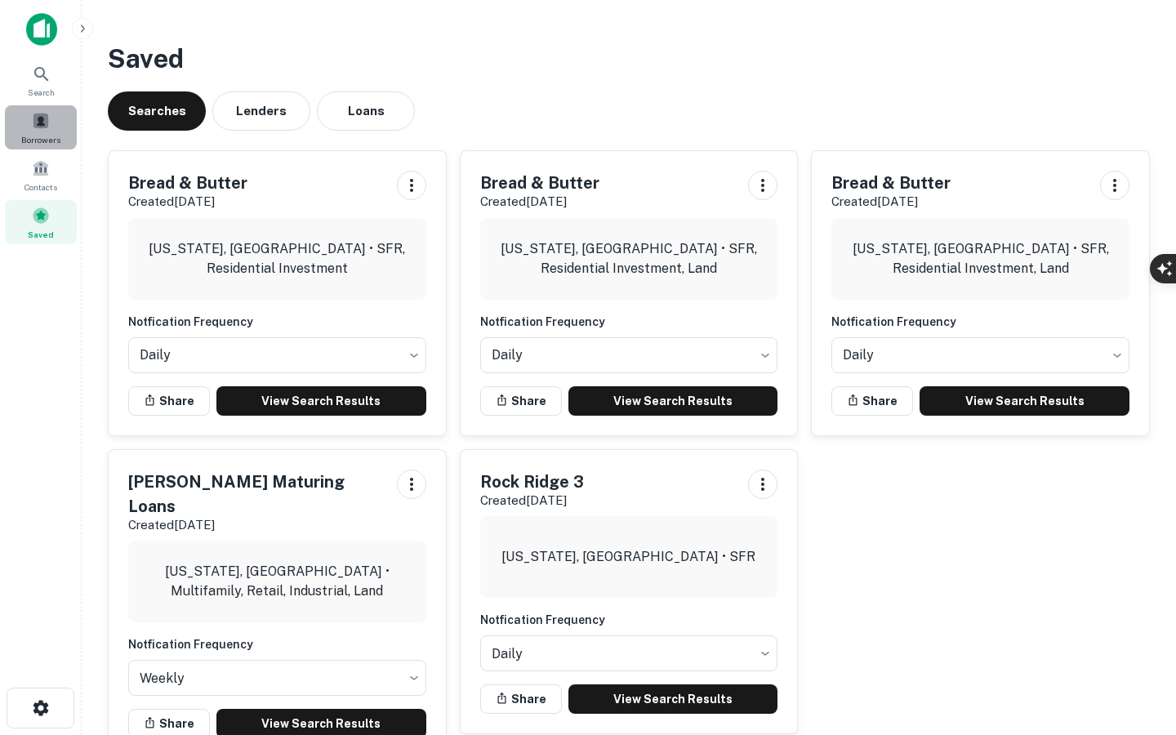
click at [48, 120] on span at bounding box center [41, 121] width 18 height 18
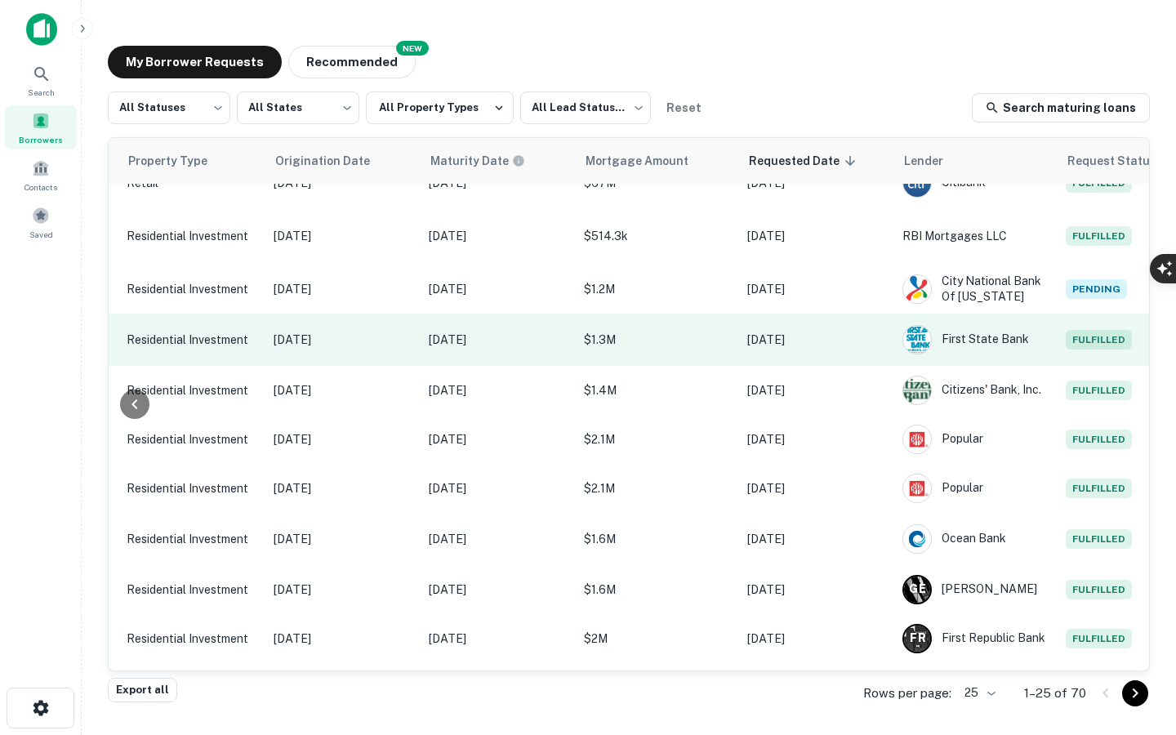
scroll to position [87, 714]
click at [339, 351] on td "Sep 19, 2024" at bounding box center [343, 340] width 155 height 52
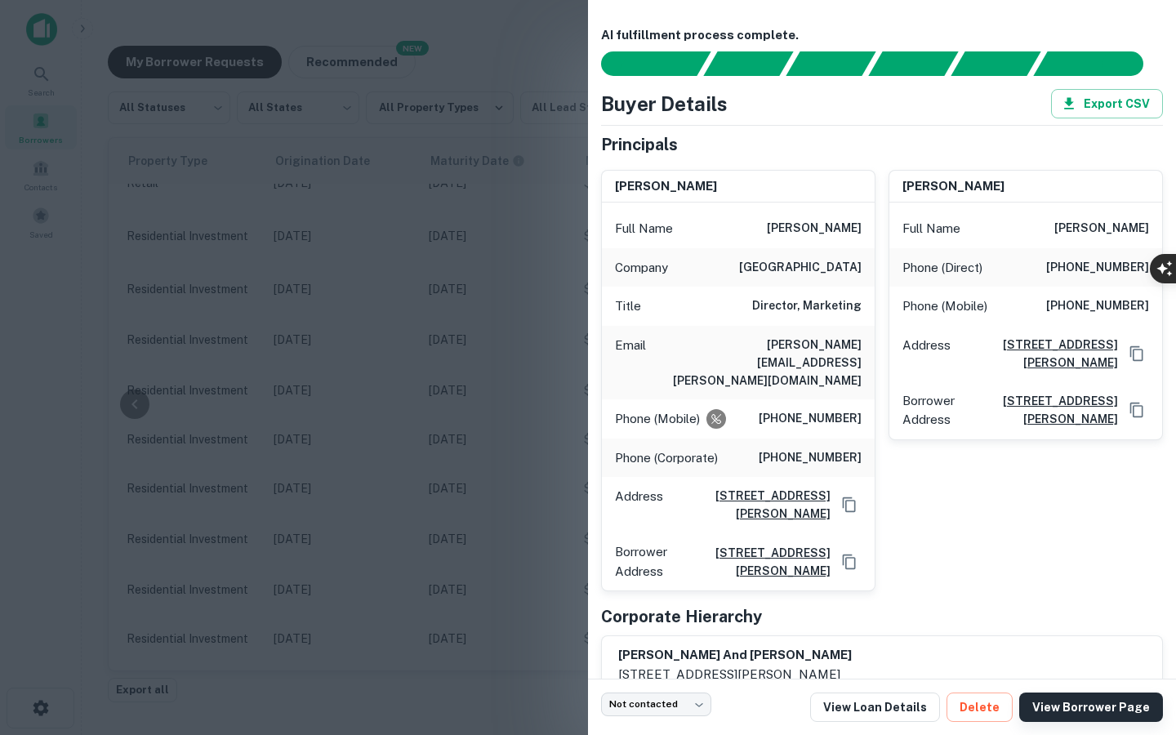
click at [1105, 708] on link "View Borrower Page" at bounding box center [1092, 707] width 144 height 29
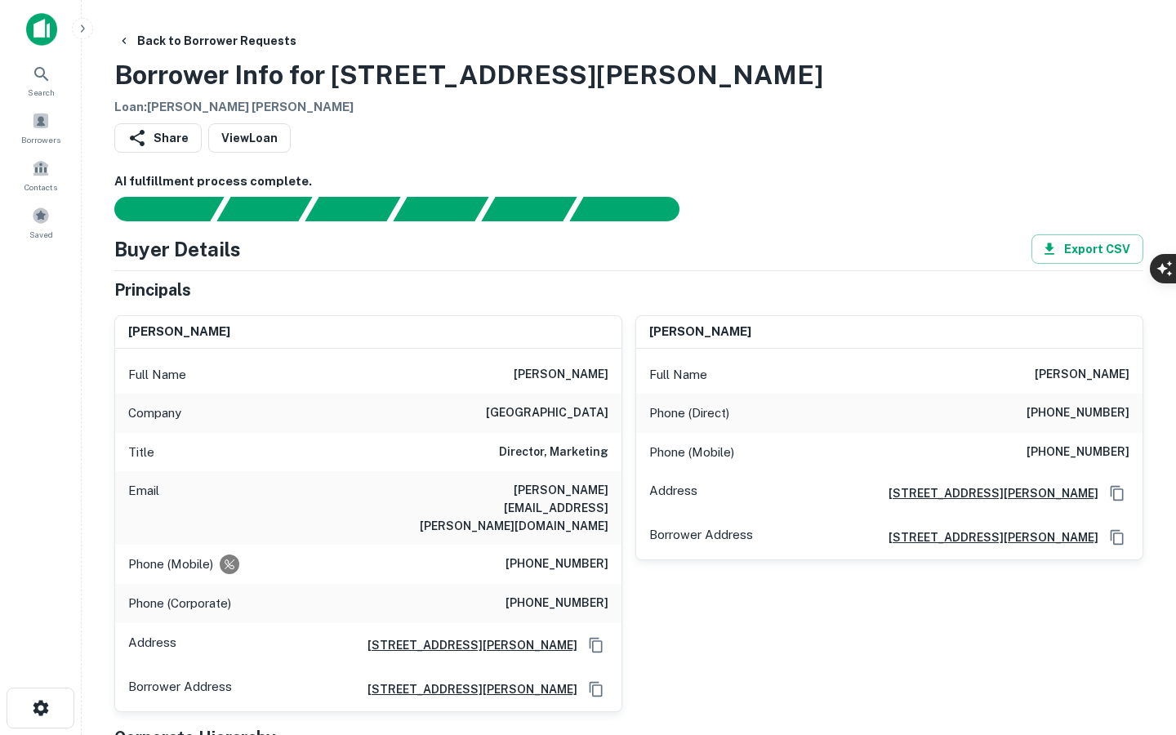
click at [560, 492] on h6 "[PERSON_NAME][EMAIL_ADDRESS][PERSON_NAME][DOMAIN_NAME]" at bounding box center [511, 508] width 196 height 54
copy h6 "[PERSON_NAME][EMAIL_ADDRESS][PERSON_NAME][DOMAIN_NAME]"
click at [649, 225] on div "AI fulfillment process complete. Buyer Details Export CSV Principals [PERSON_NA…" at bounding box center [628, 574] width 1029 height 805
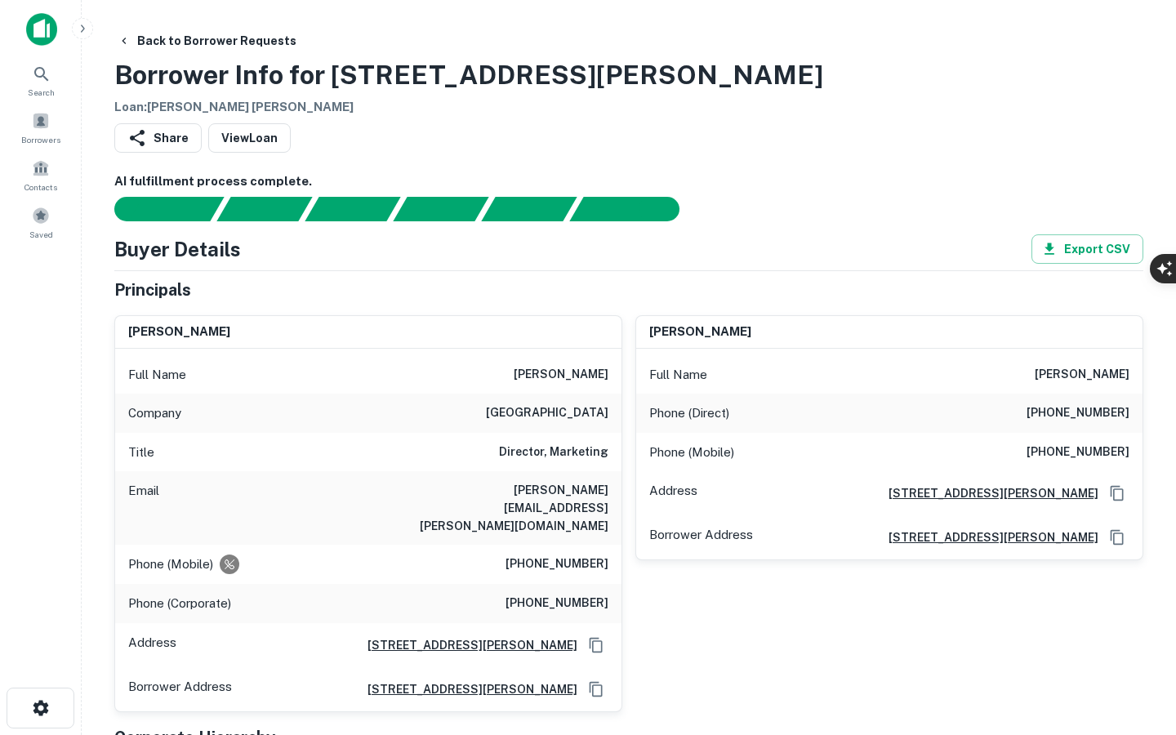
click at [653, 261] on div "Buyer Details Export CSV" at bounding box center [628, 248] width 1029 height 29
